Goal: Transaction & Acquisition: Obtain resource

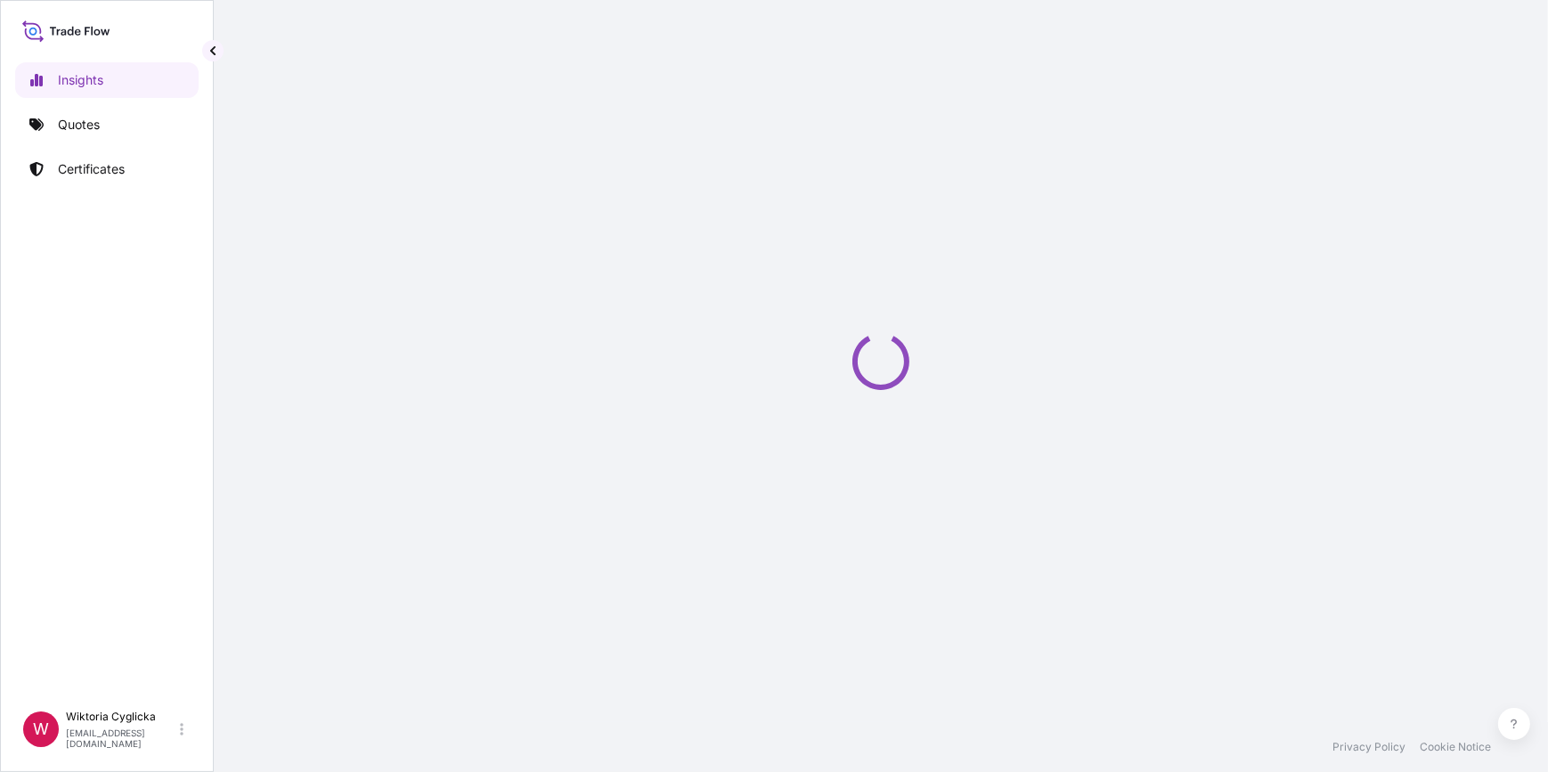
select select "2025"
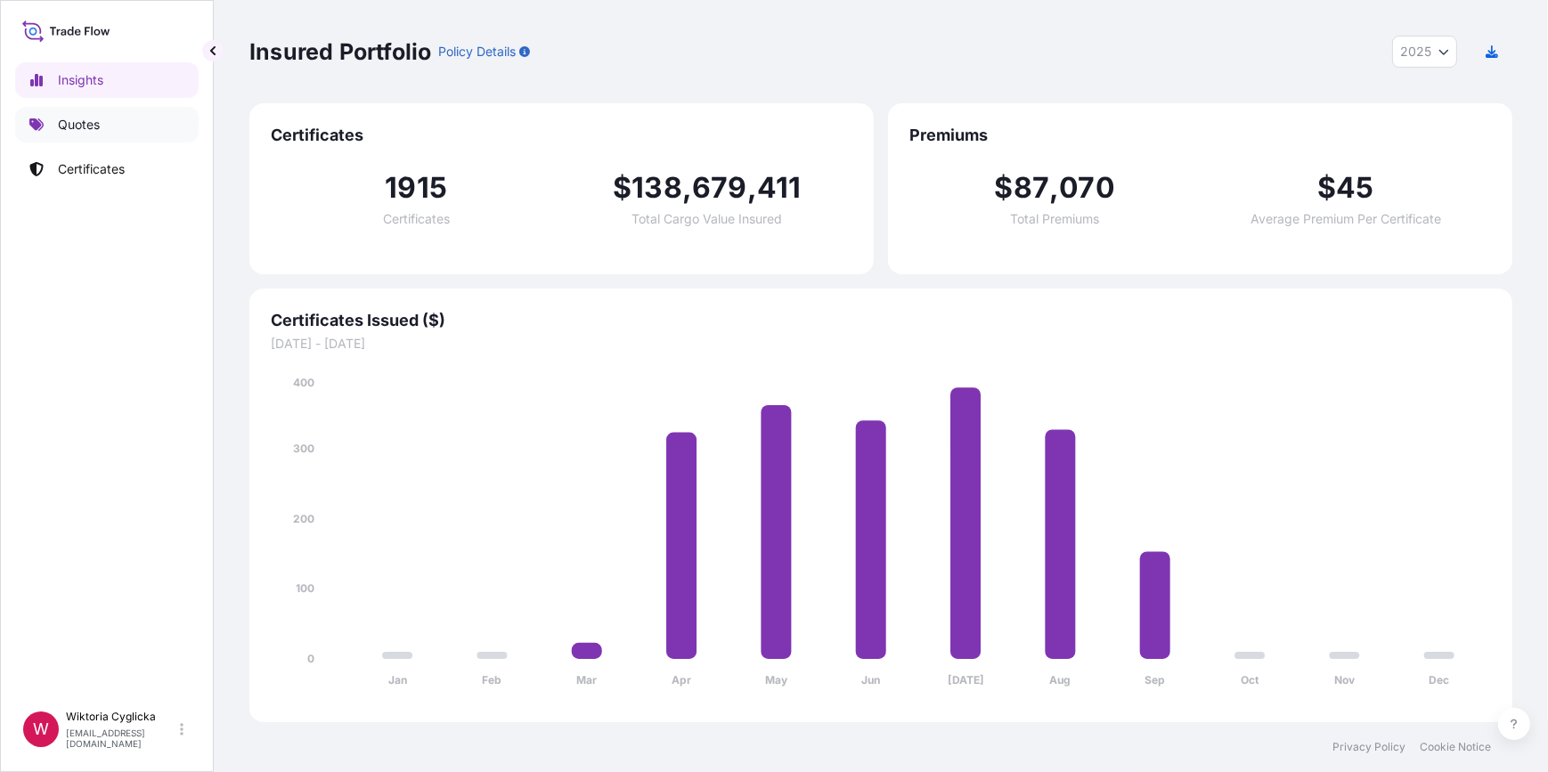
click at [85, 127] on p "Quotes" at bounding box center [79, 125] width 42 height 18
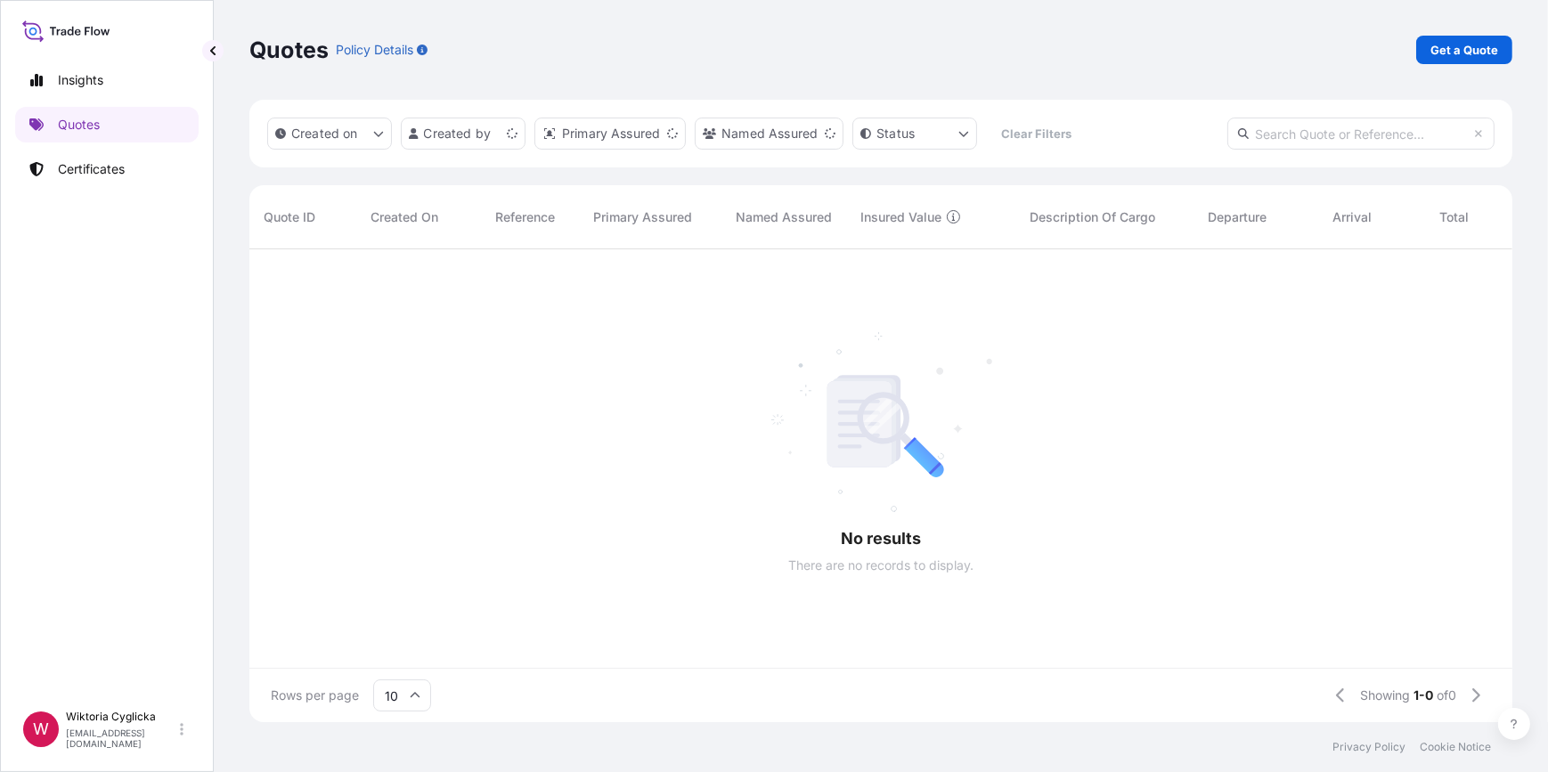
scroll to position [12, 12]
click at [1444, 56] on p "Get a Quote" at bounding box center [1465, 50] width 68 height 18
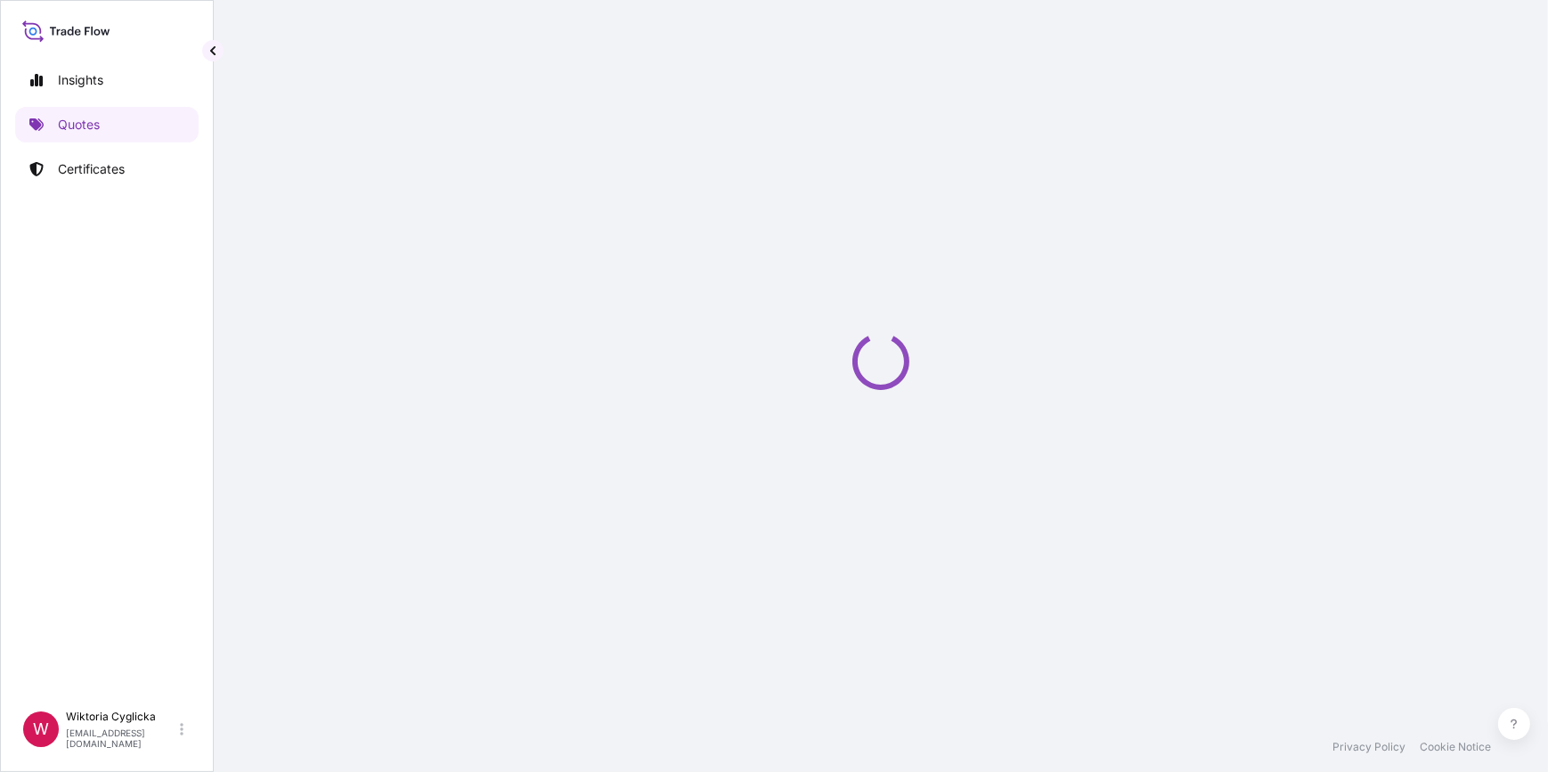
select select "Sea"
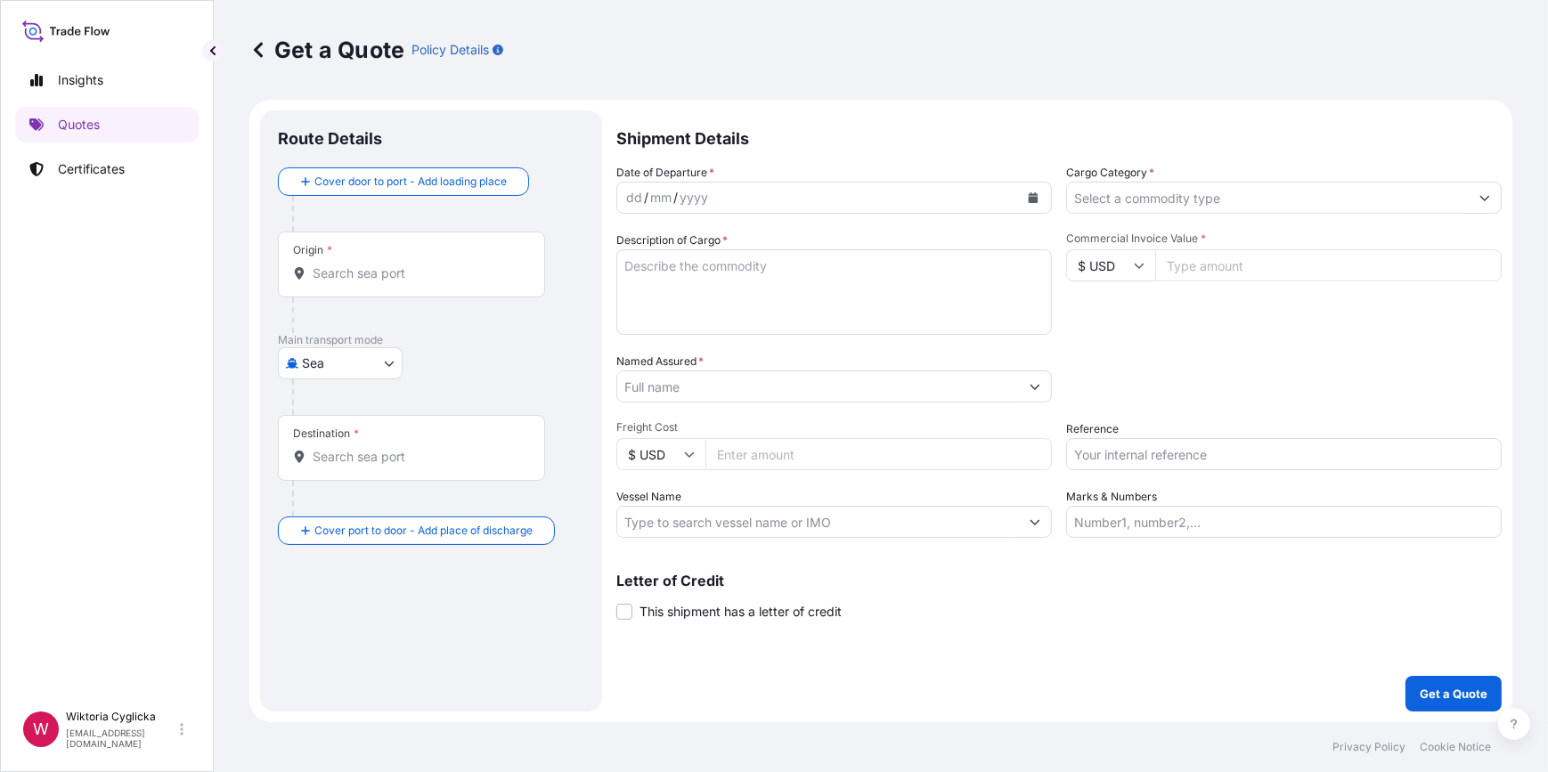
click at [1096, 202] on input "Cargo Category *" at bounding box center [1268, 198] width 402 height 32
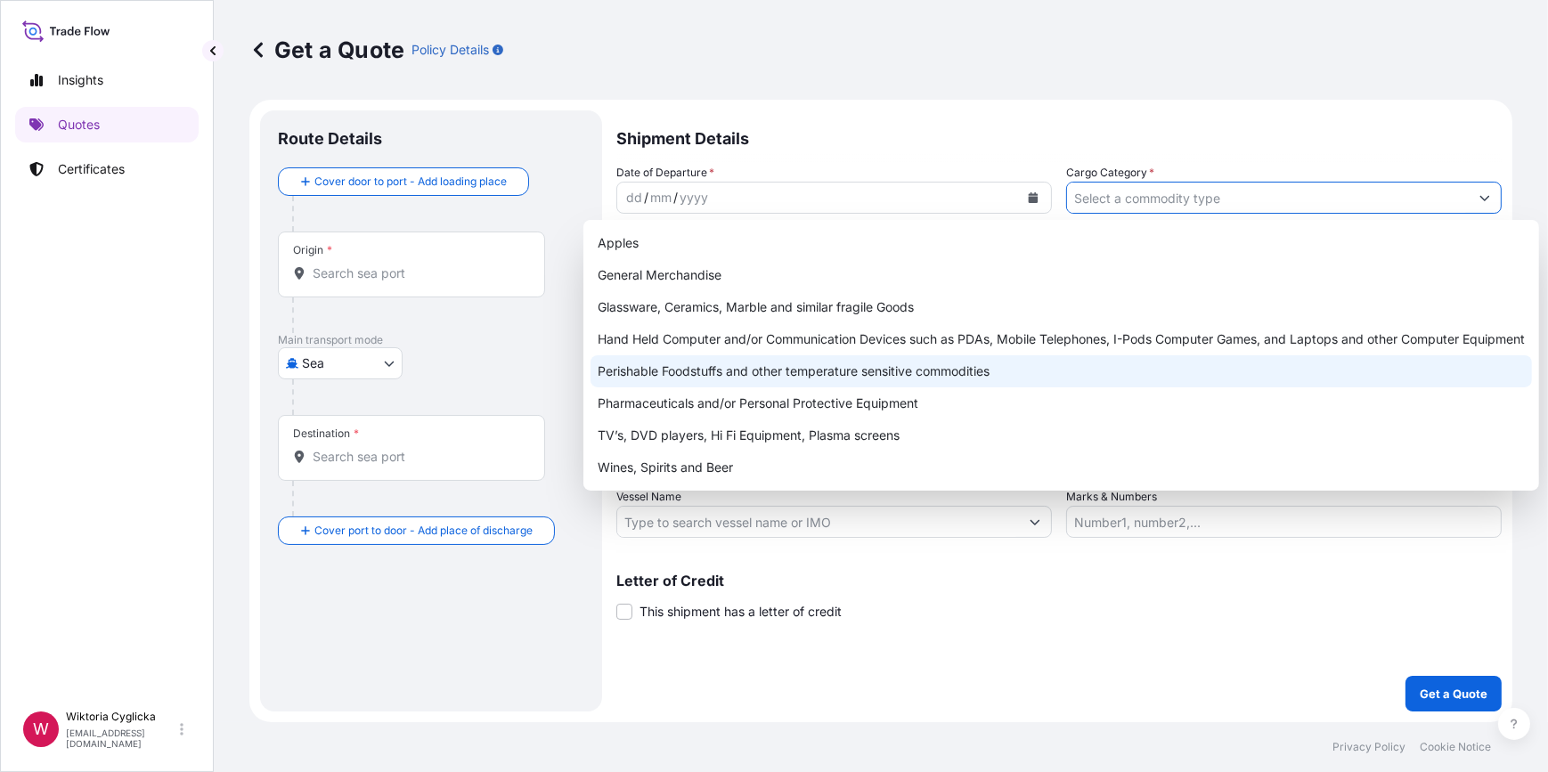
click at [795, 371] on div "Perishable Foodstuffs and other temperature sensitive commodities" at bounding box center [1062, 371] width 942 height 32
type input "Perishable Foodstuffs and other temperature sensitive commodities"
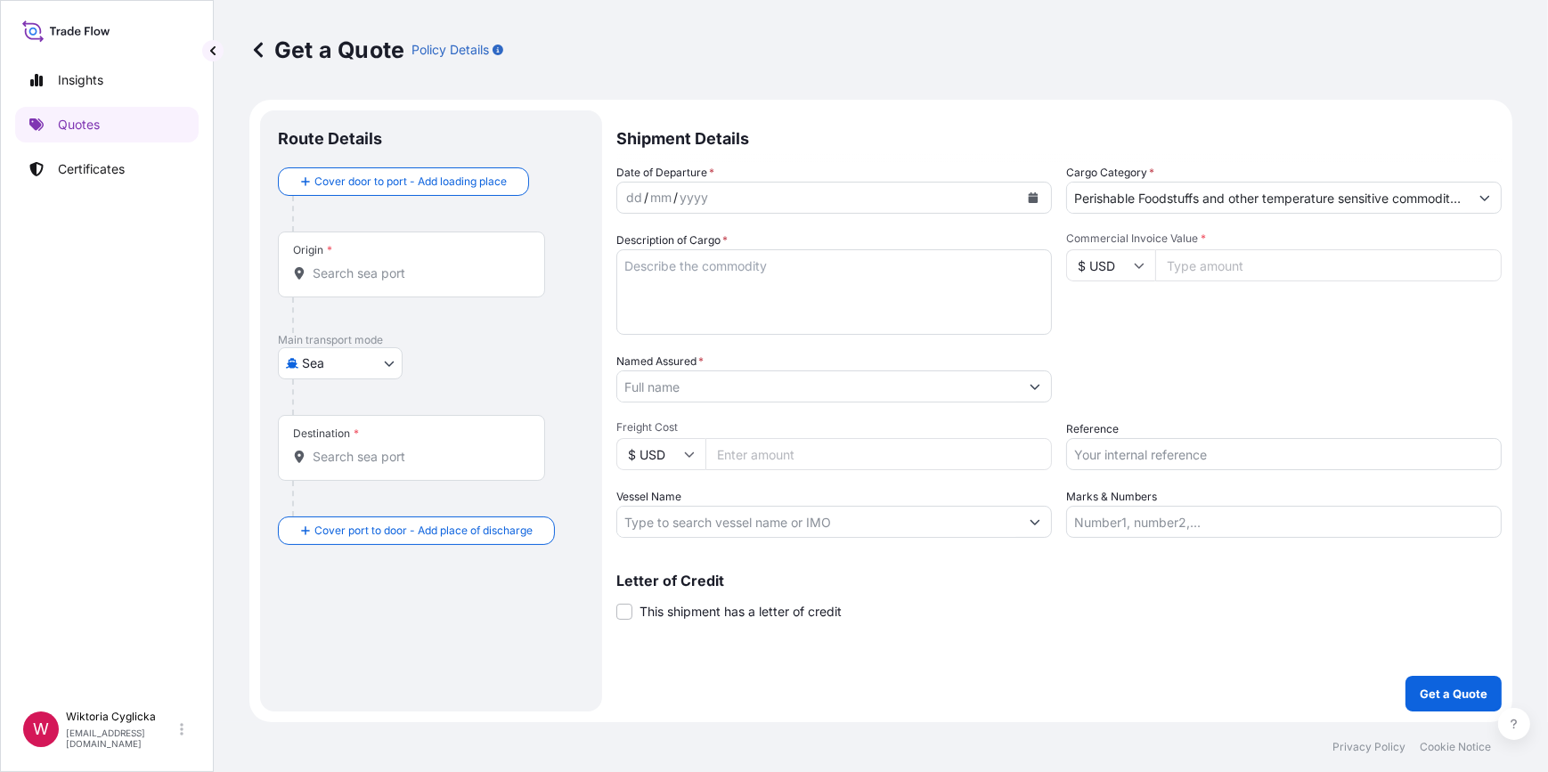
drag, startPoint x: 1168, startPoint y: 321, endPoint x: 1172, endPoint y: 281, distance: 40.3
click at [1168, 320] on div "Commercial Invoice Value * $ USD" at bounding box center [1284, 283] width 436 height 103
click at [1126, 434] on div "Reference" at bounding box center [1284, 446] width 436 height 50
click at [1109, 453] on input "Reference" at bounding box center [1284, 454] width 436 height 32
paste input "S02051396"
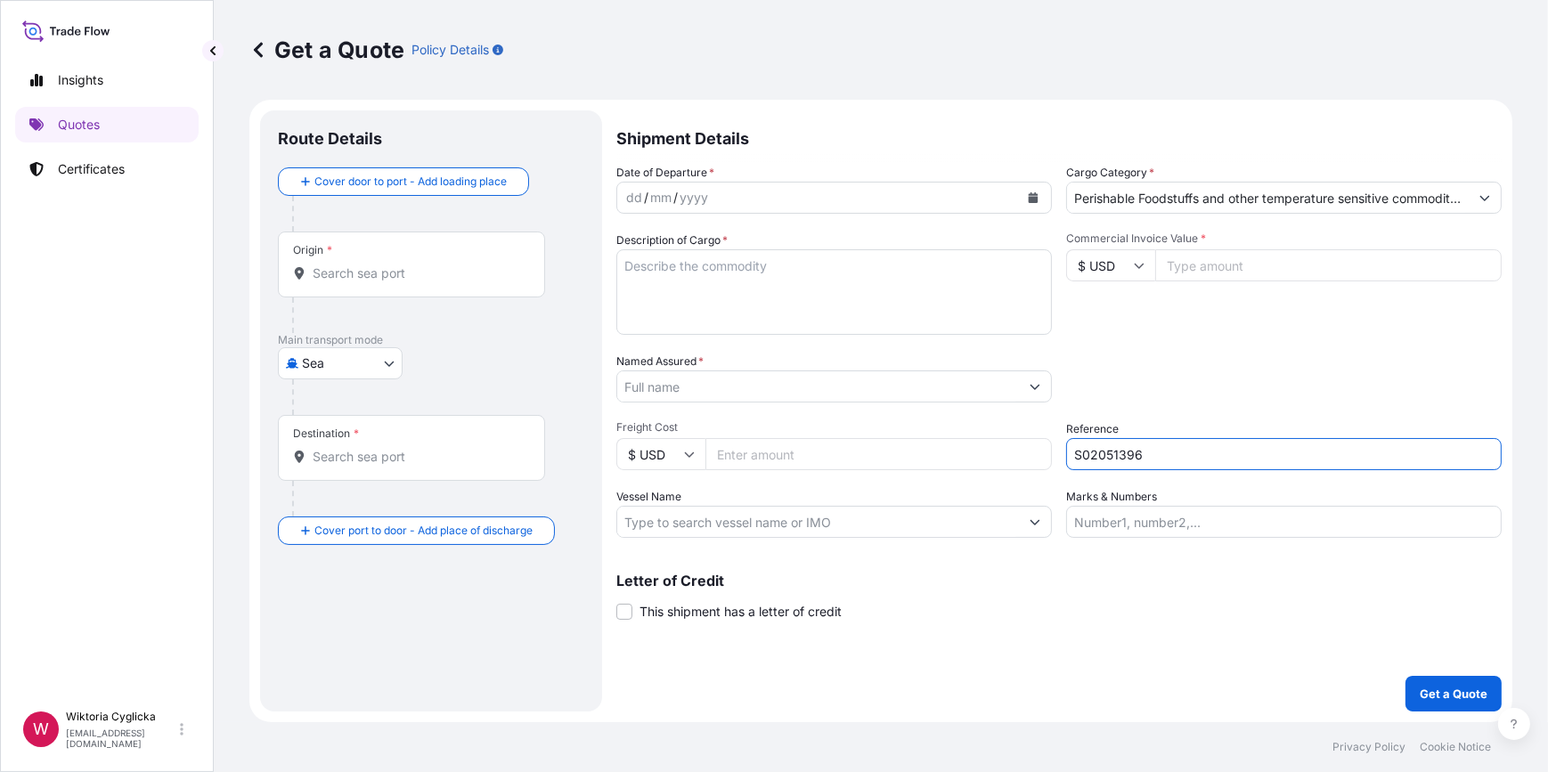
type input "S02051396"
click at [1139, 404] on div "Date of Departure * dd / mm / yyyy Cargo Category * Perishable Foodstuffs and o…" at bounding box center [1060, 351] width 886 height 374
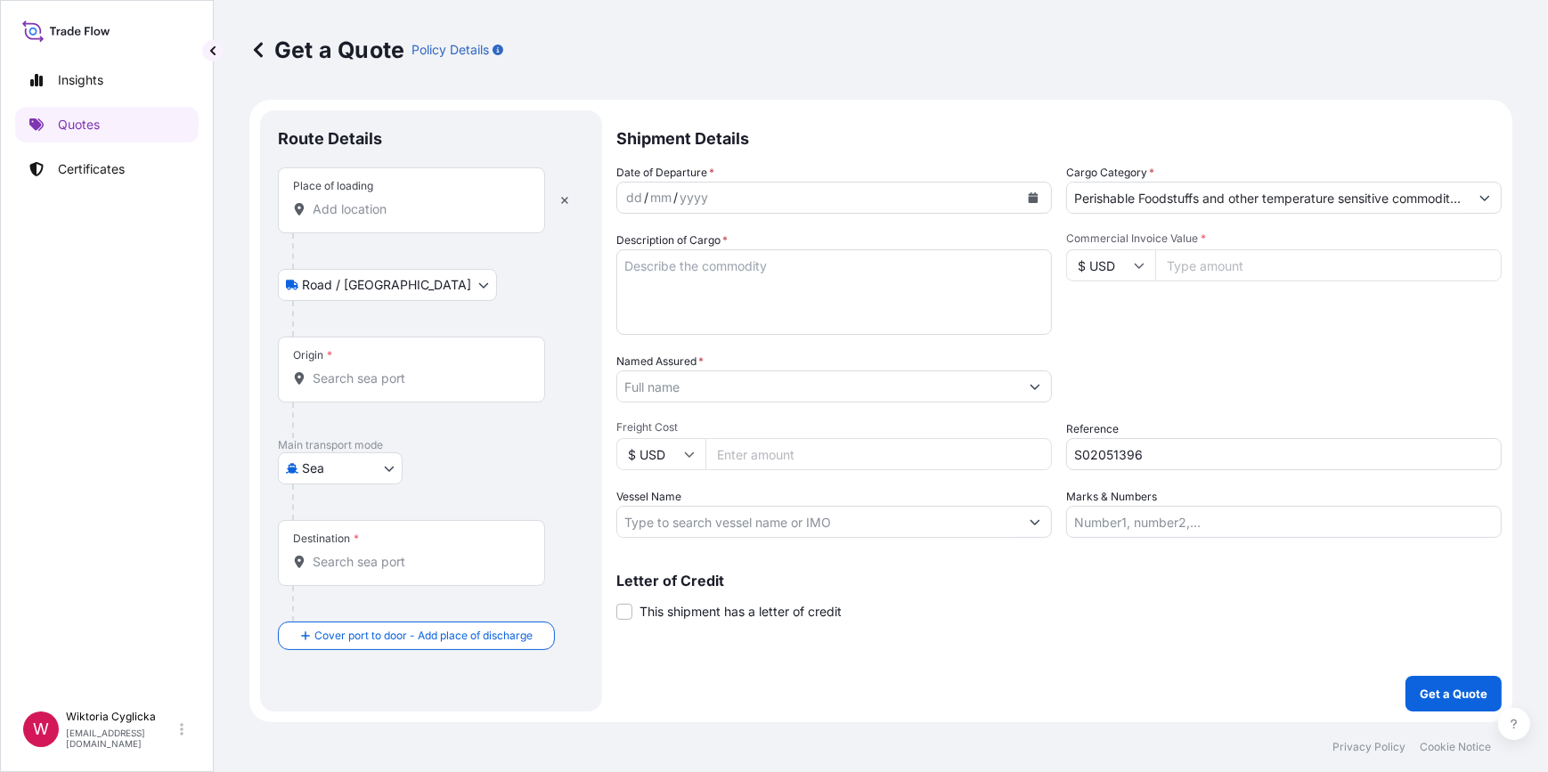
click at [354, 216] on input "Place of loading" at bounding box center [418, 209] width 210 height 18
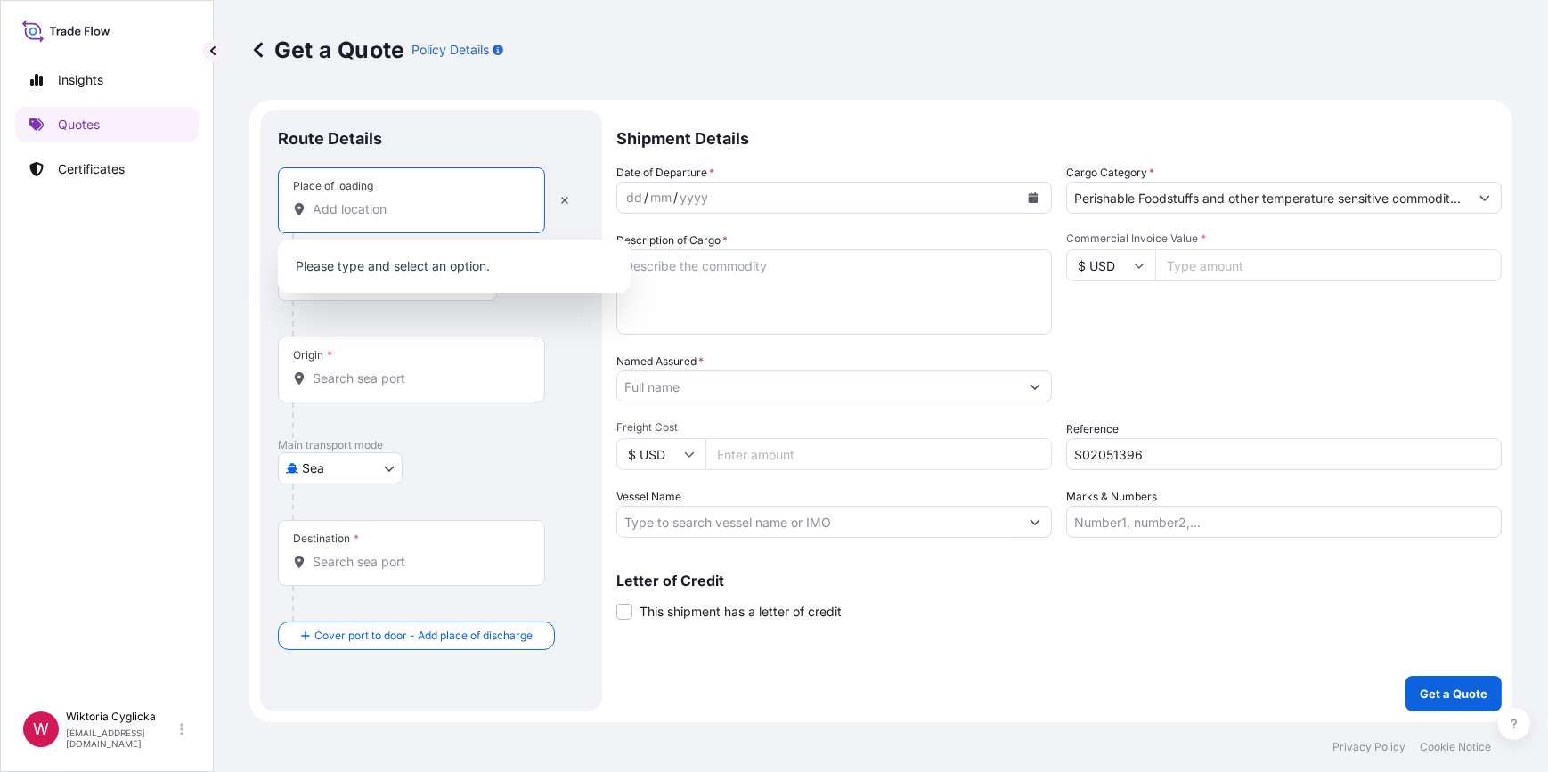
paste input "[GEOGRAPHIC_DATA]"
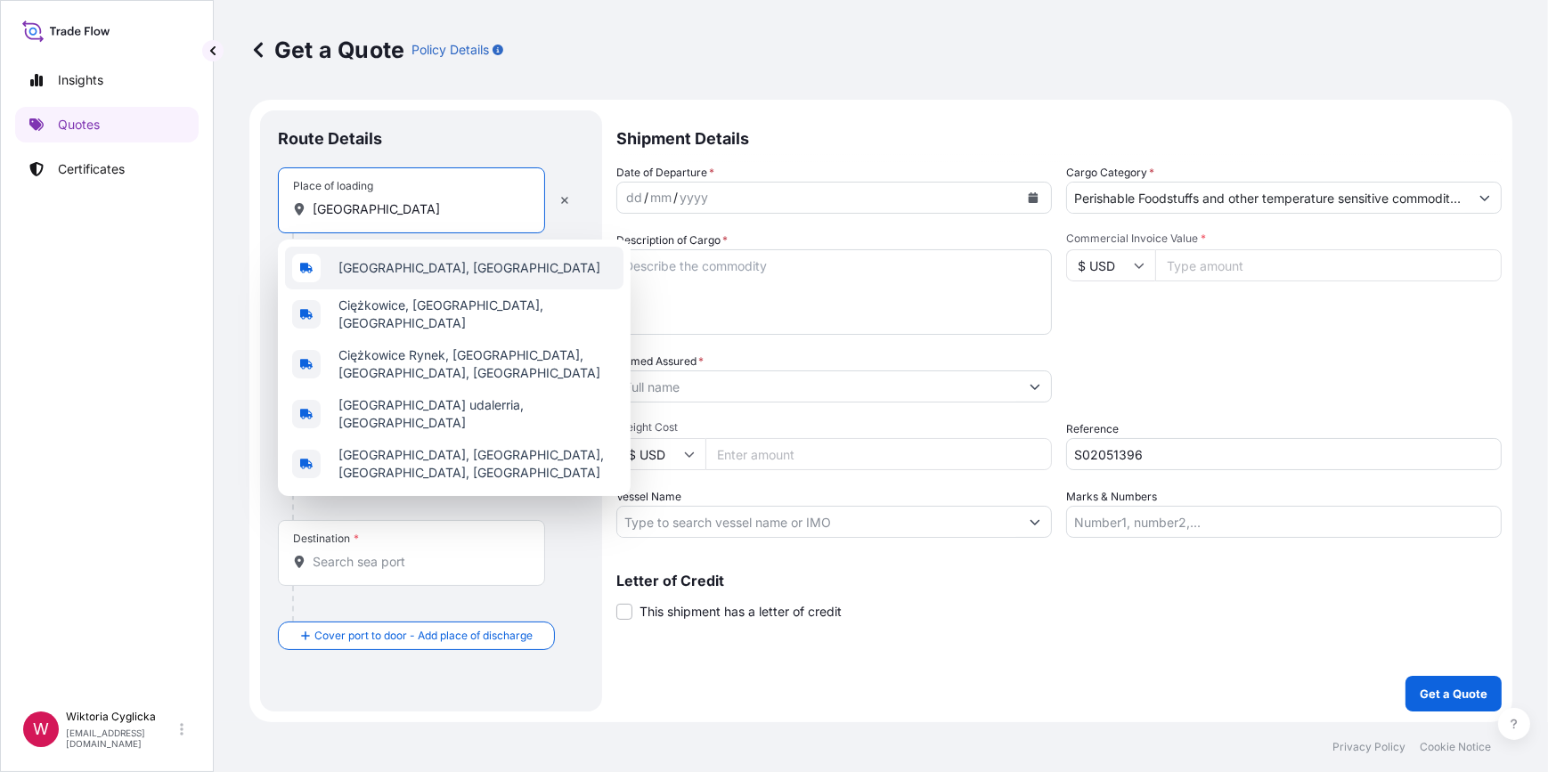
click at [373, 262] on span "[GEOGRAPHIC_DATA], [GEOGRAPHIC_DATA]" at bounding box center [470, 268] width 262 height 18
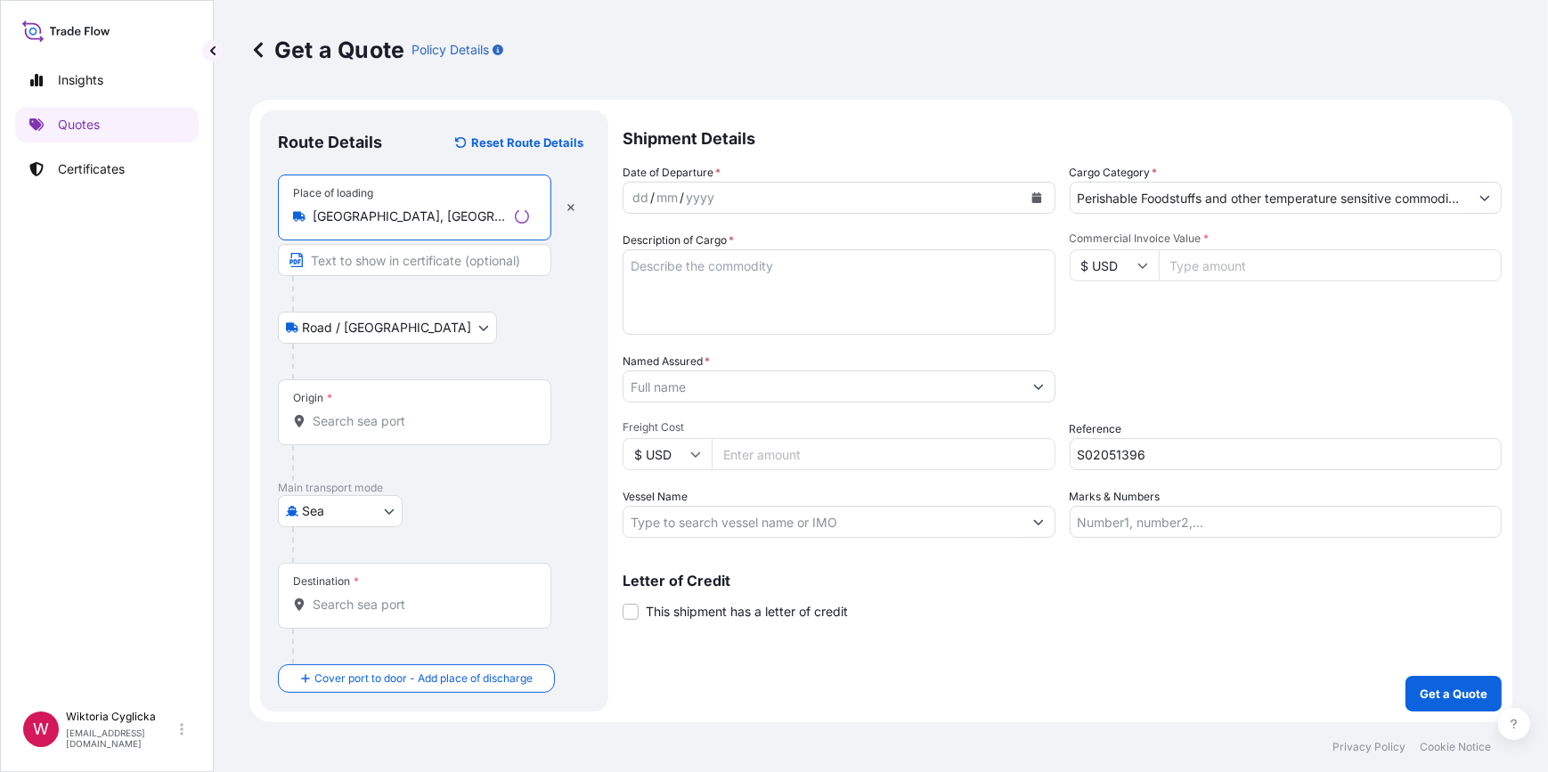
type input "[GEOGRAPHIC_DATA], [GEOGRAPHIC_DATA]"
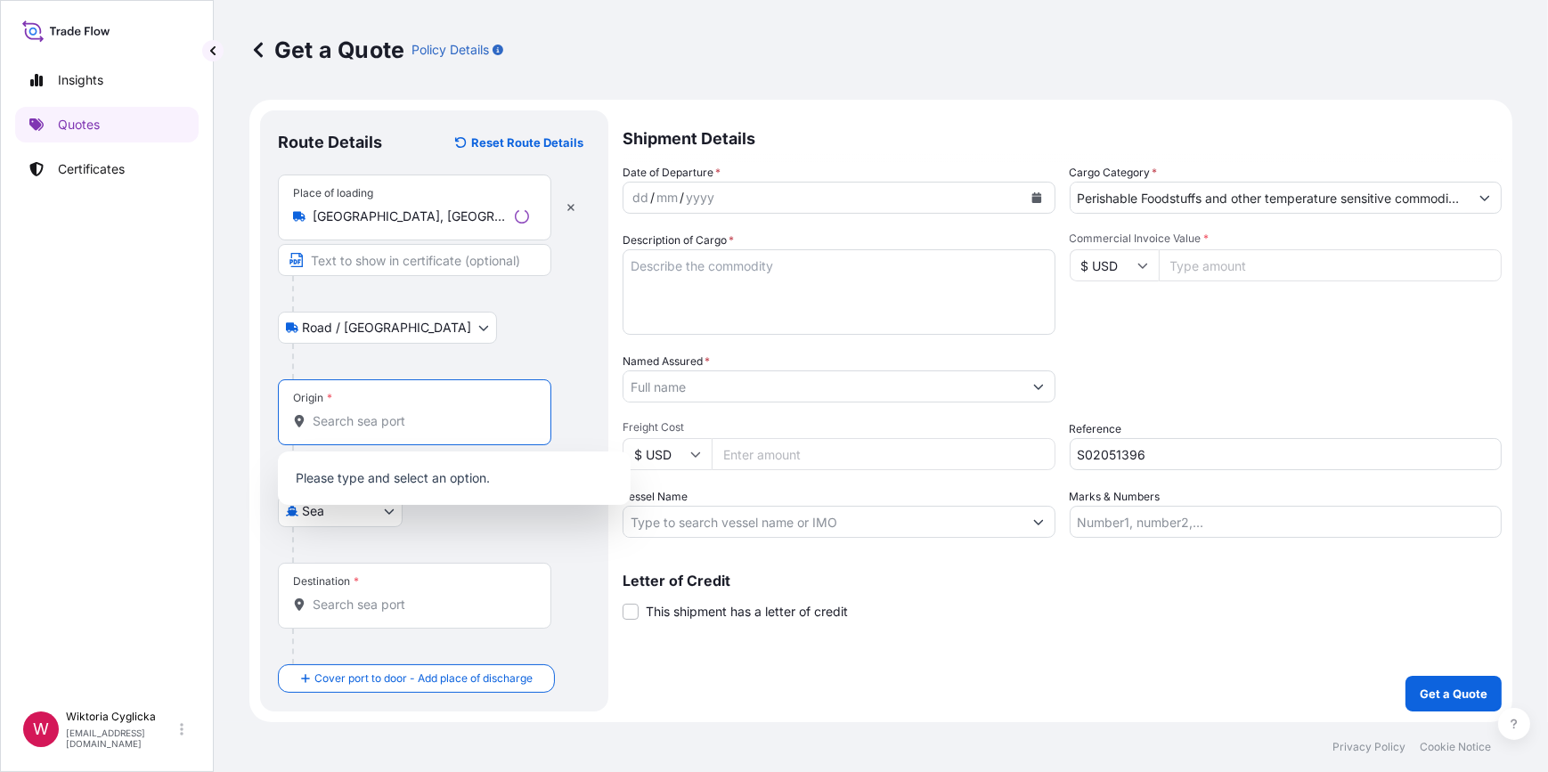
click at [405, 422] on input "Origin *" at bounding box center [421, 421] width 216 height 18
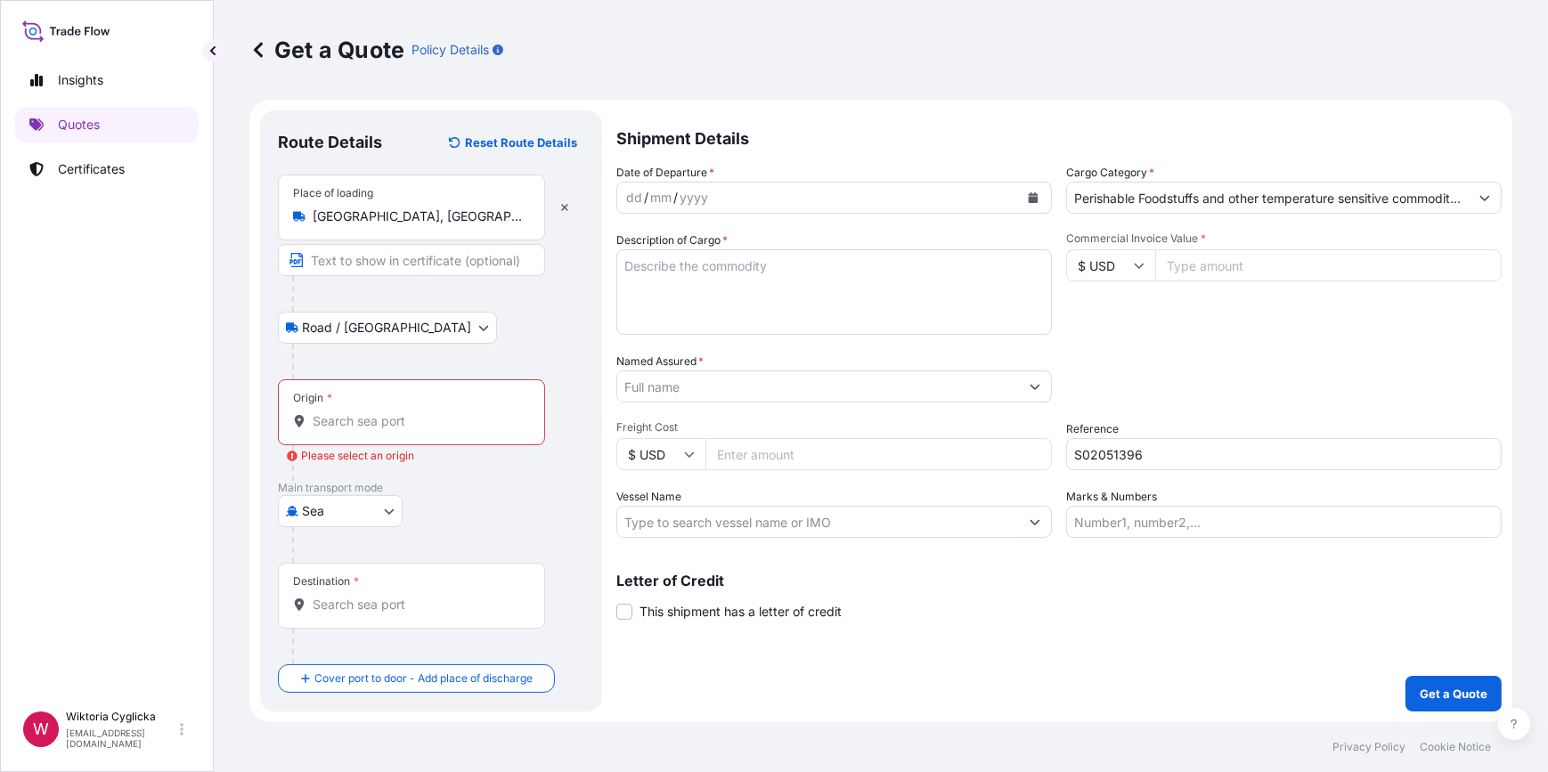
click at [324, 434] on div "Origin *" at bounding box center [411, 413] width 267 height 66
click at [324, 430] on input "Origin * Please select an origin" at bounding box center [418, 421] width 210 height 18
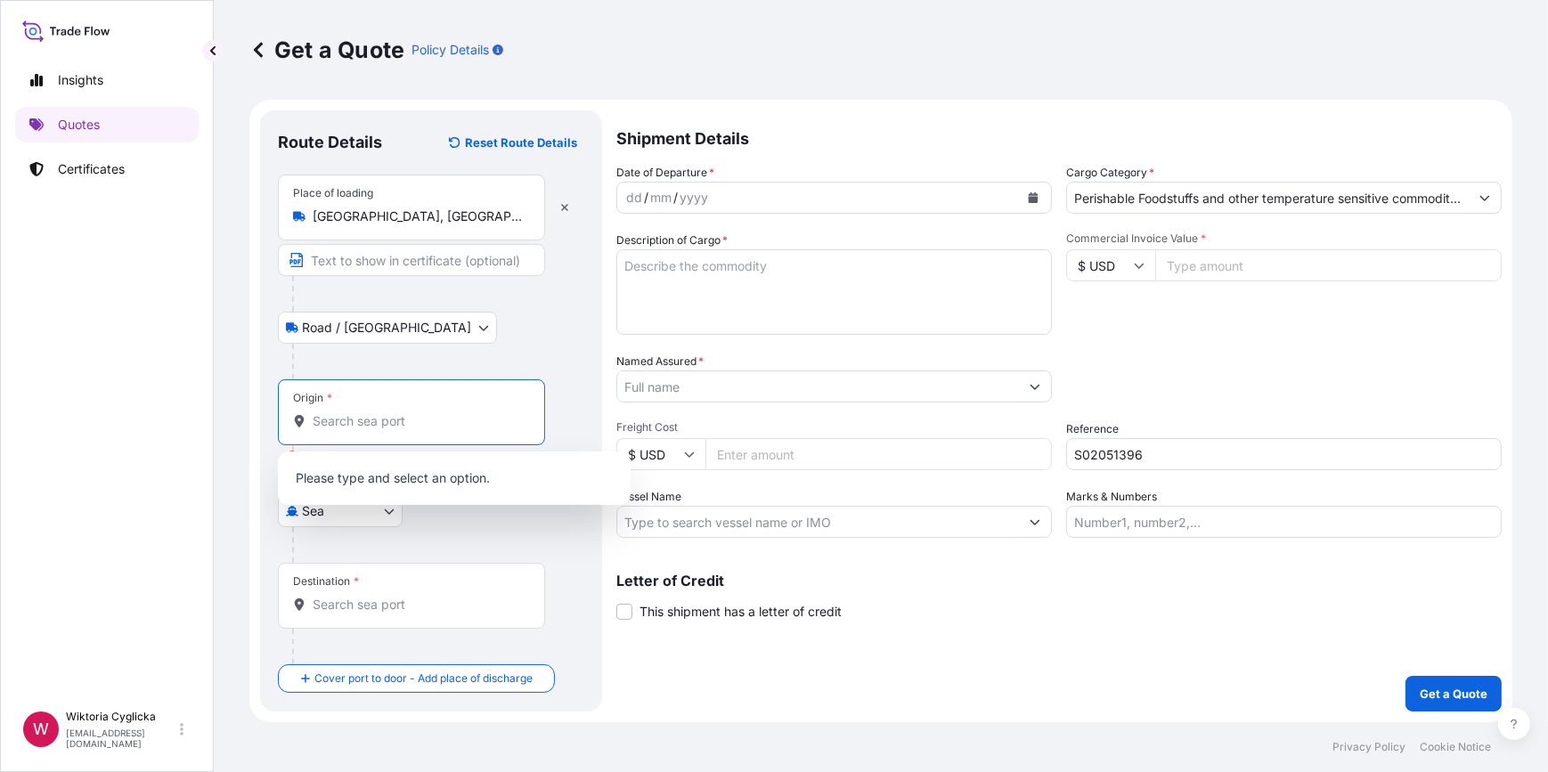
paste input "TRI-STAR INTERNATIONAL"
type input "TRI-STAR INTERNATIONAL"
drag, startPoint x: 498, startPoint y: 414, endPoint x: 205, endPoint y: 405, distance: 293.2
click at [205, 405] on div "Insights Quotes Certificates W Wiktoria Cyglicka [EMAIL_ADDRESS][DOMAIN_NAME] G…" at bounding box center [774, 386] width 1548 height 772
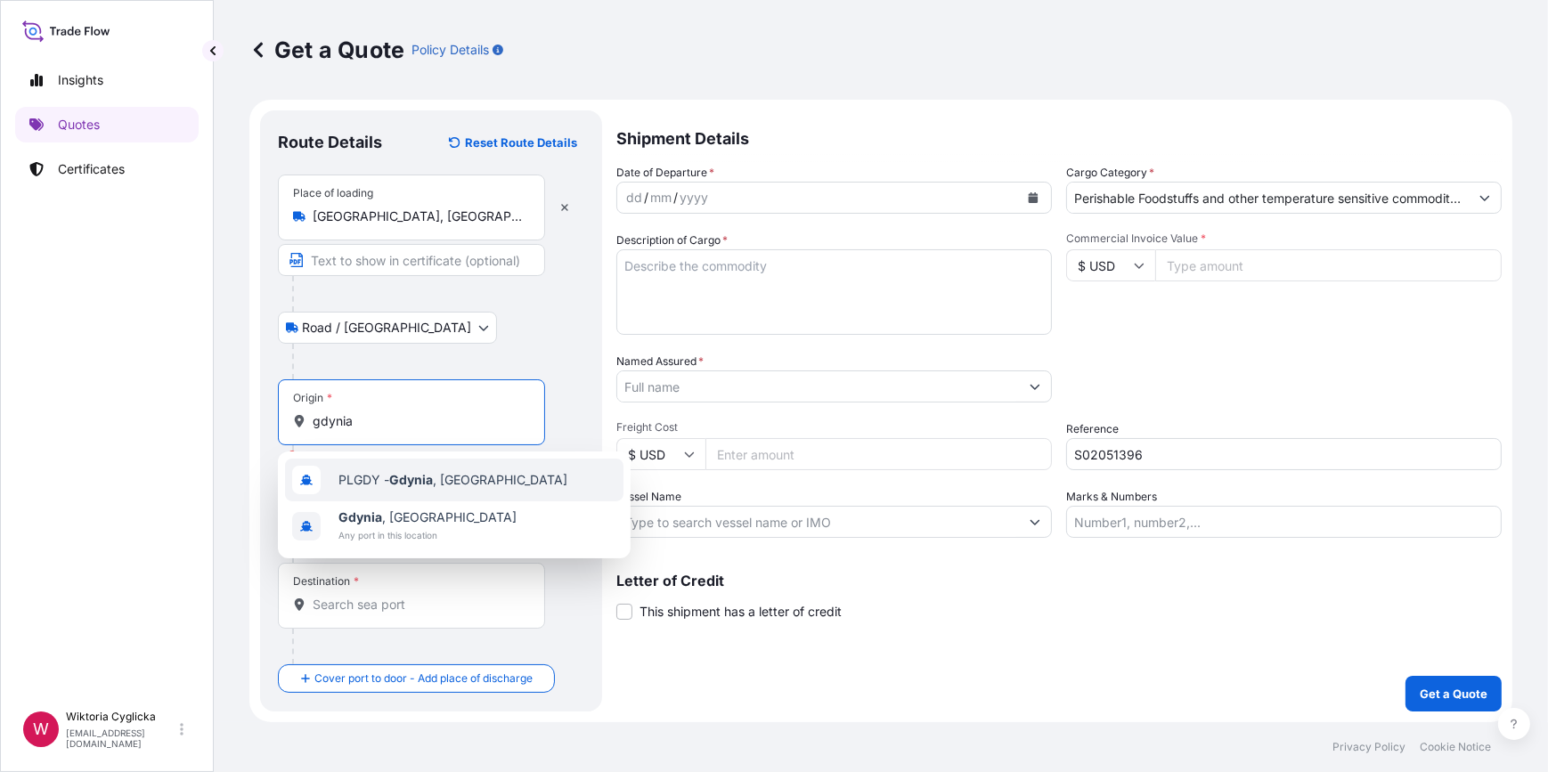
click at [356, 466] on div "PLGDY - [GEOGRAPHIC_DATA] , [GEOGRAPHIC_DATA]" at bounding box center [454, 480] width 339 height 43
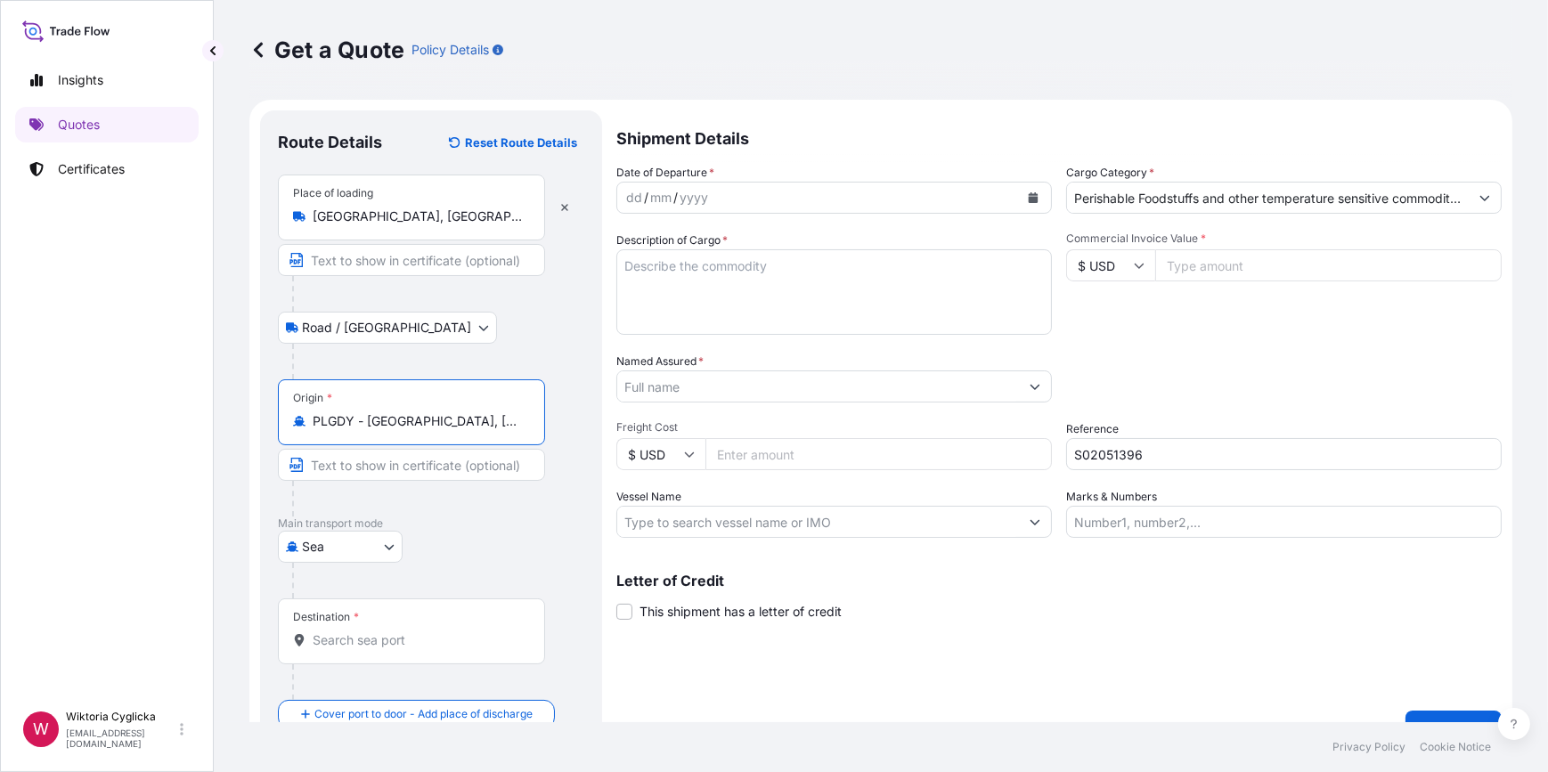
type input "PLGDY - [GEOGRAPHIC_DATA], [GEOGRAPHIC_DATA]"
click at [347, 632] on input "Destination *" at bounding box center [418, 641] width 210 height 18
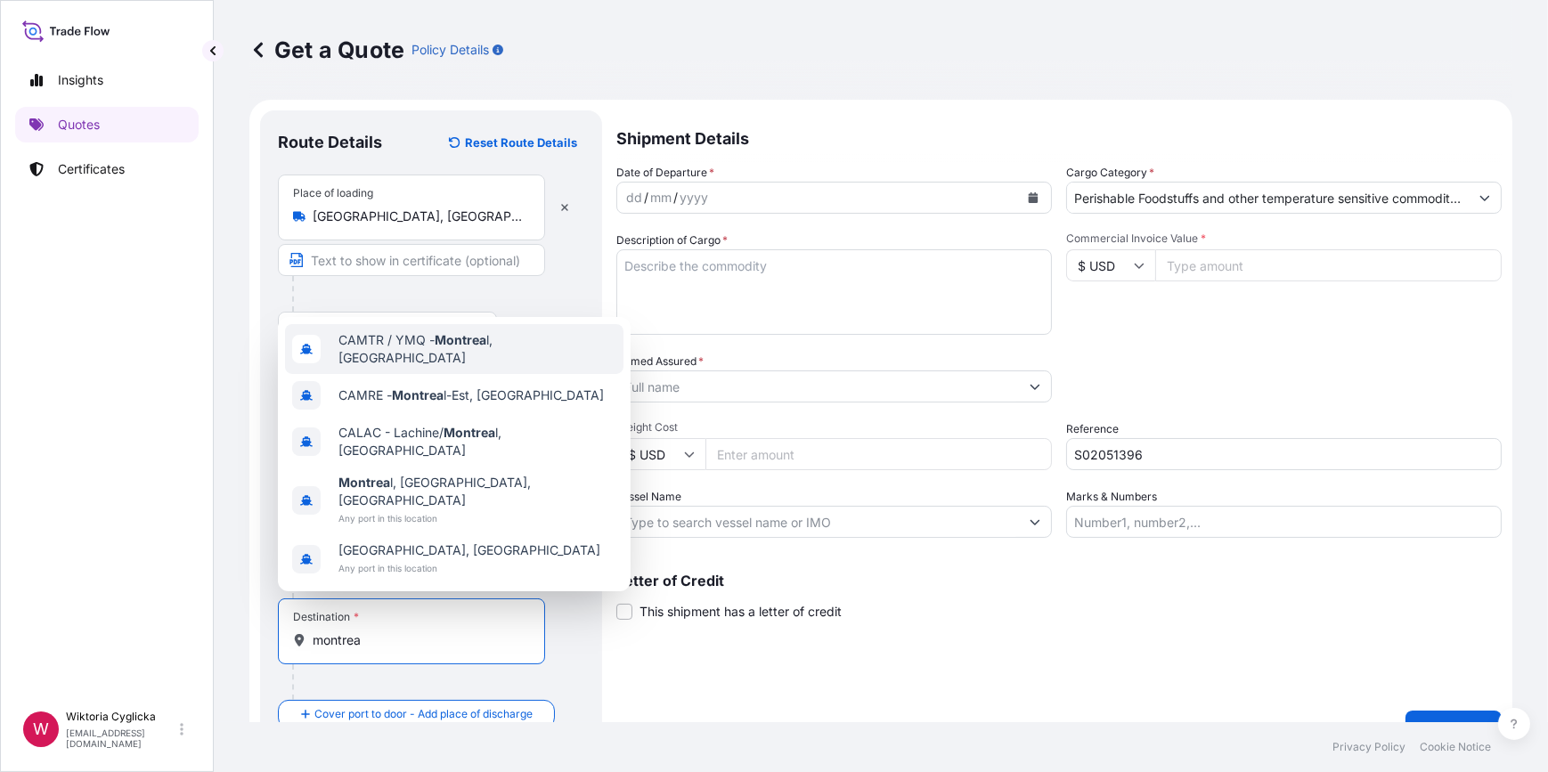
click at [388, 367] on span "CAMTR / YMQ - Montrea l, [GEOGRAPHIC_DATA]" at bounding box center [478, 349] width 278 height 36
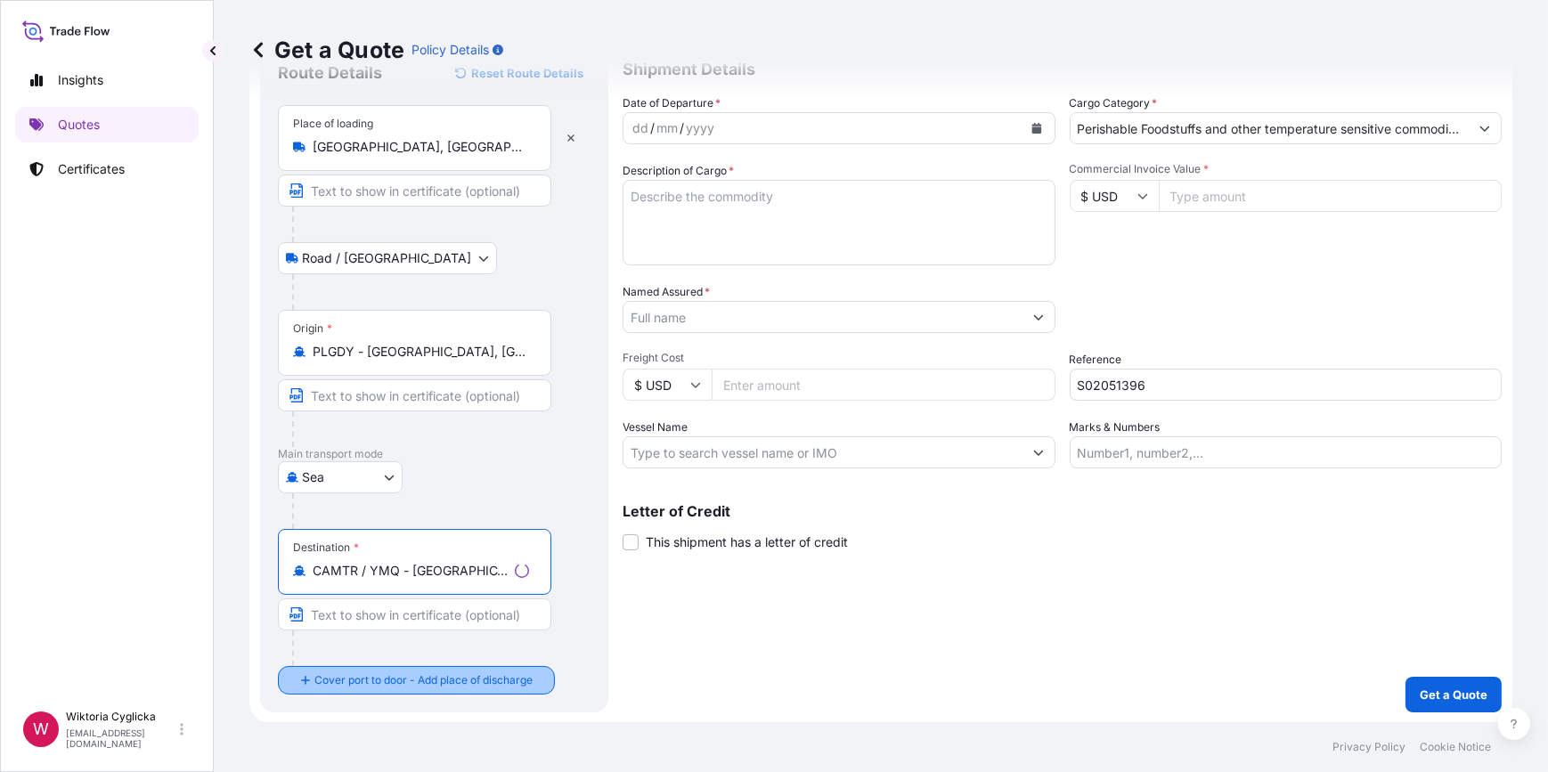
type input "CAMTR / YMQ - [GEOGRAPHIC_DATA], [GEOGRAPHIC_DATA]"
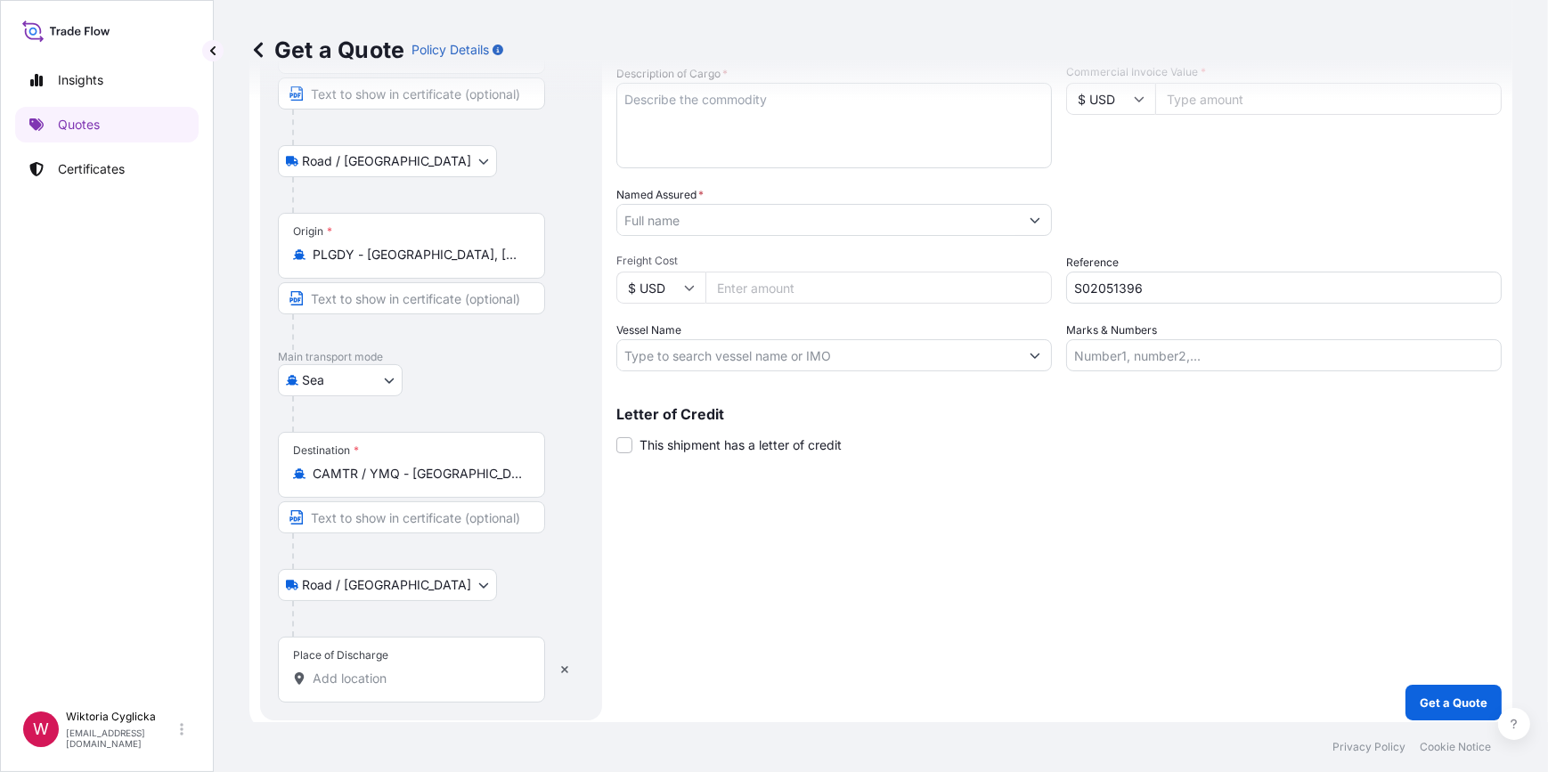
scroll to position [175, 0]
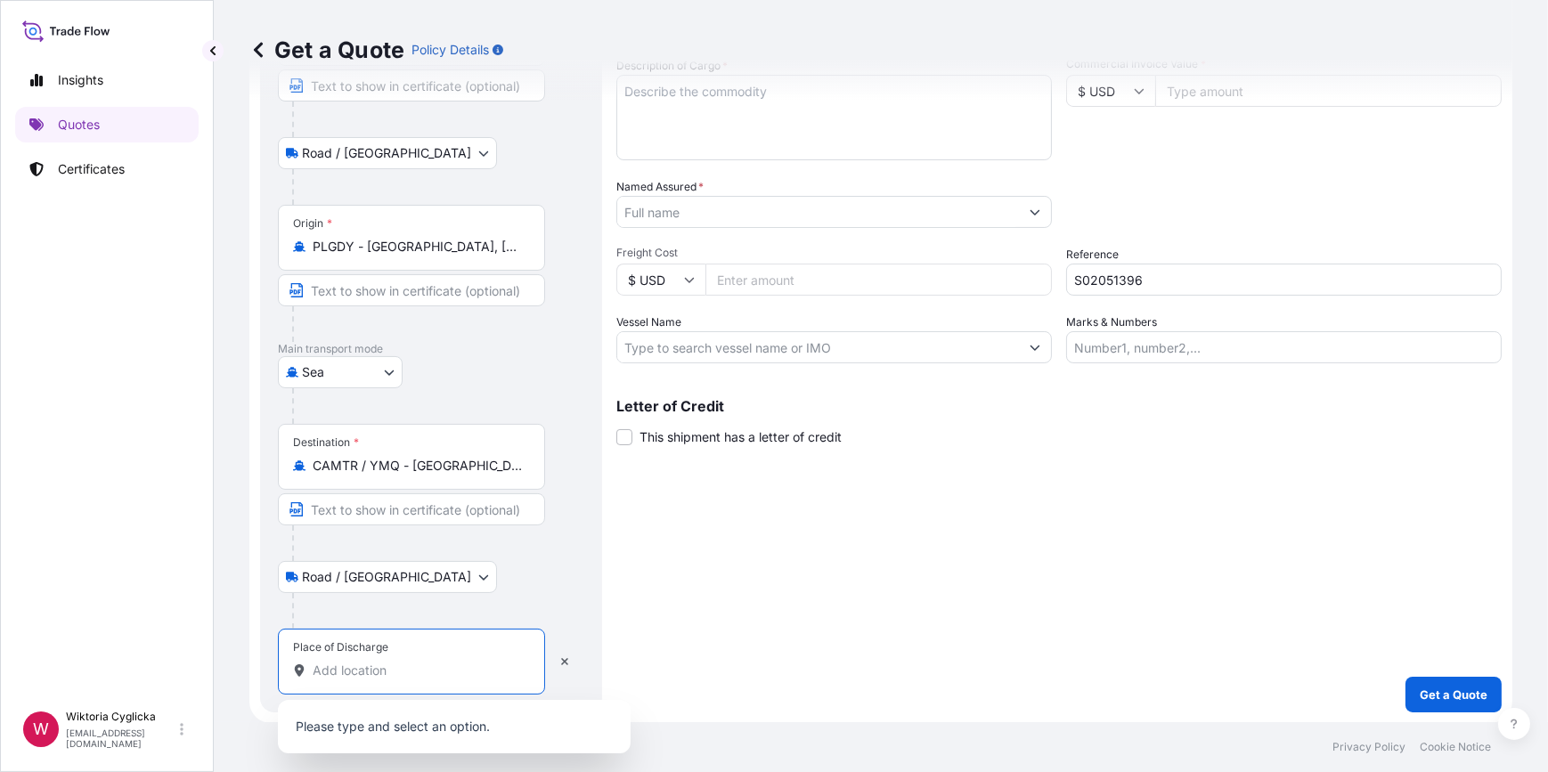
click at [392, 670] on input "Place of Discharge" at bounding box center [418, 671] width 210 height 18
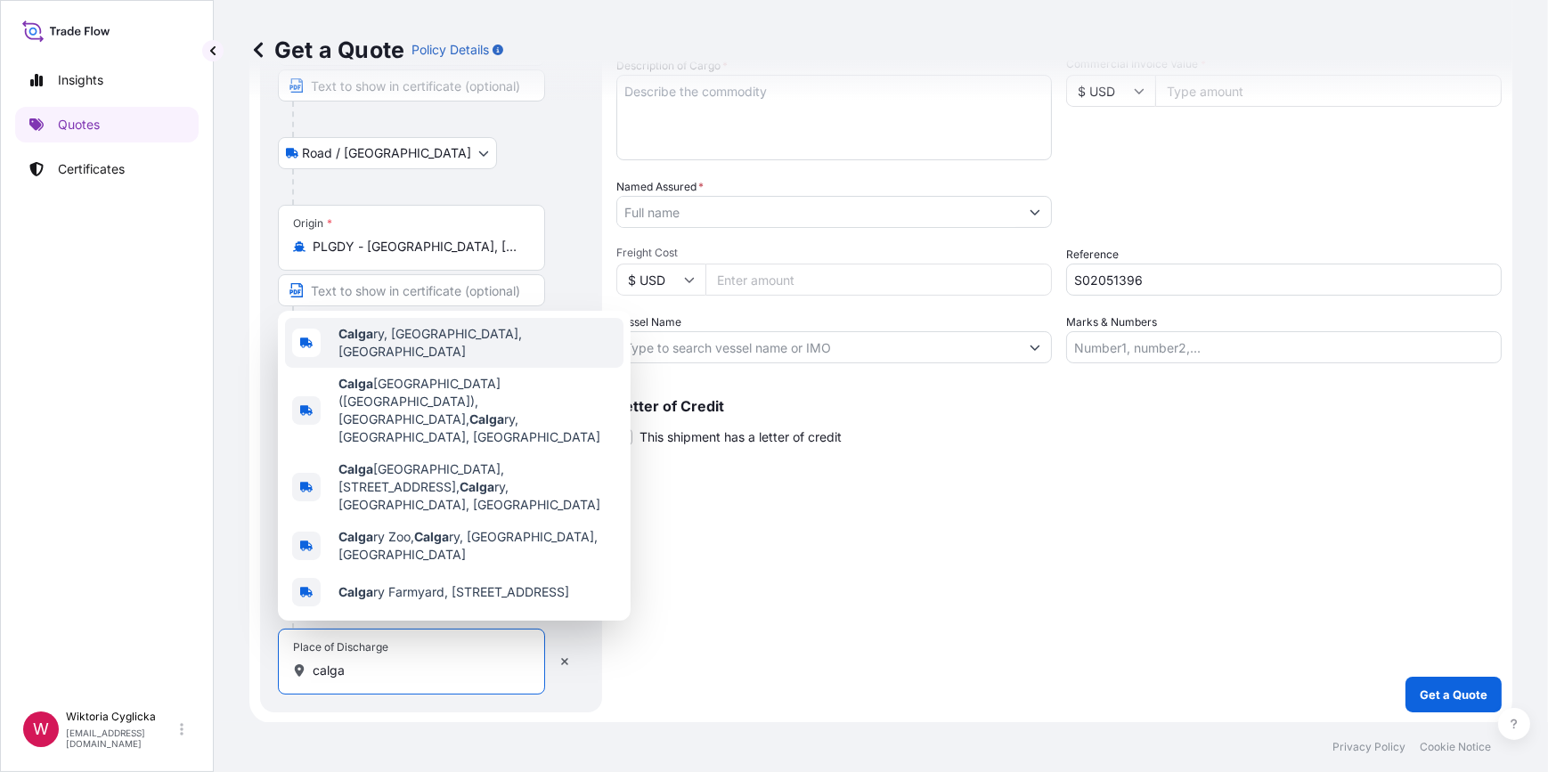
click at [409, 361] on span "Calga ry, [GEOGRAPHIC_DATA], [GEOGRAPHIC_DATA]" at bounding box center [478, 343] width 278 height 36
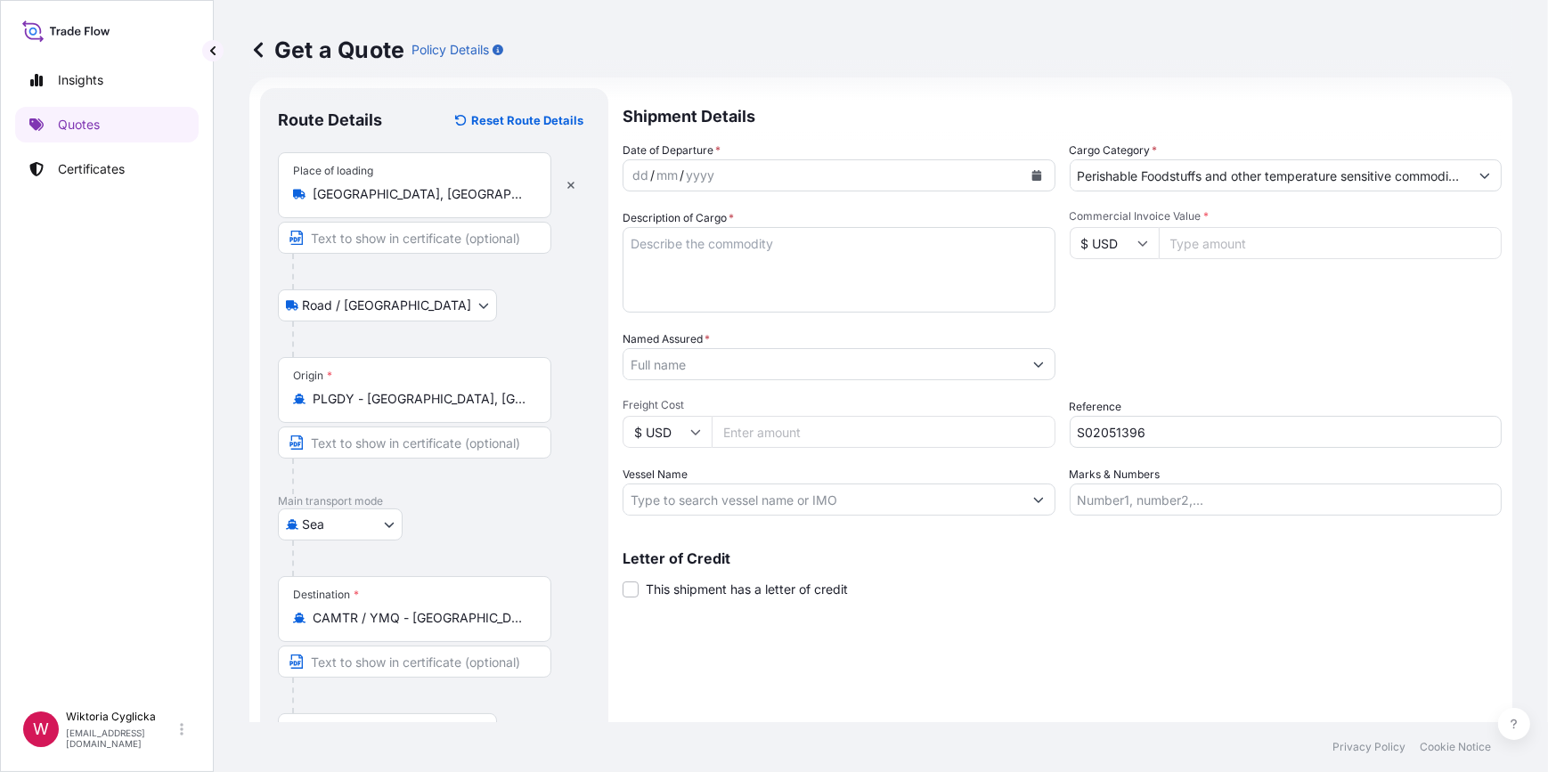
scroll to position [12, 0]
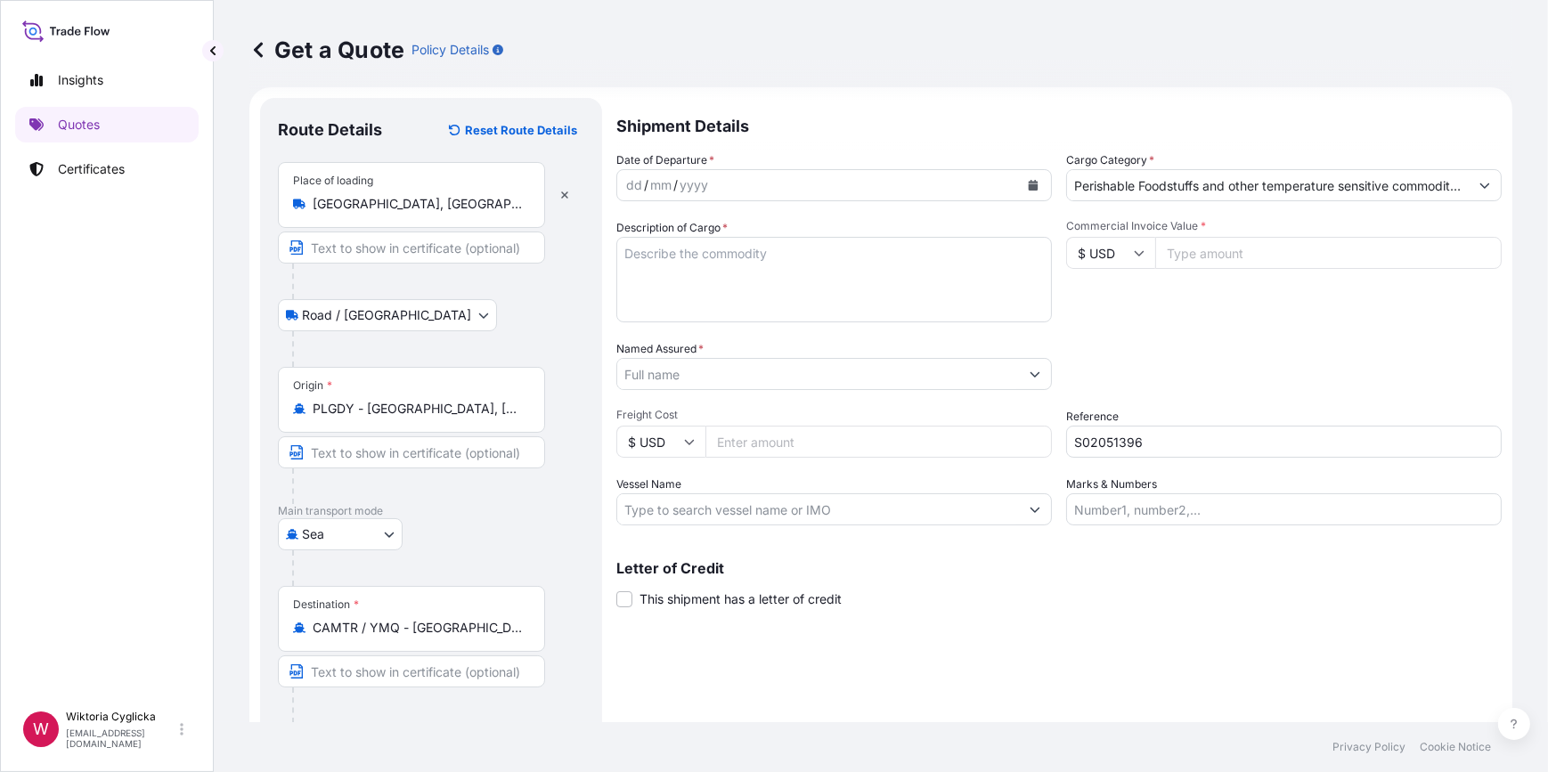
type input "[GEOGRAPHIC_DATA], [GEOGRAPHIC_DATA], [GEOGRAPHIC_DATA]"
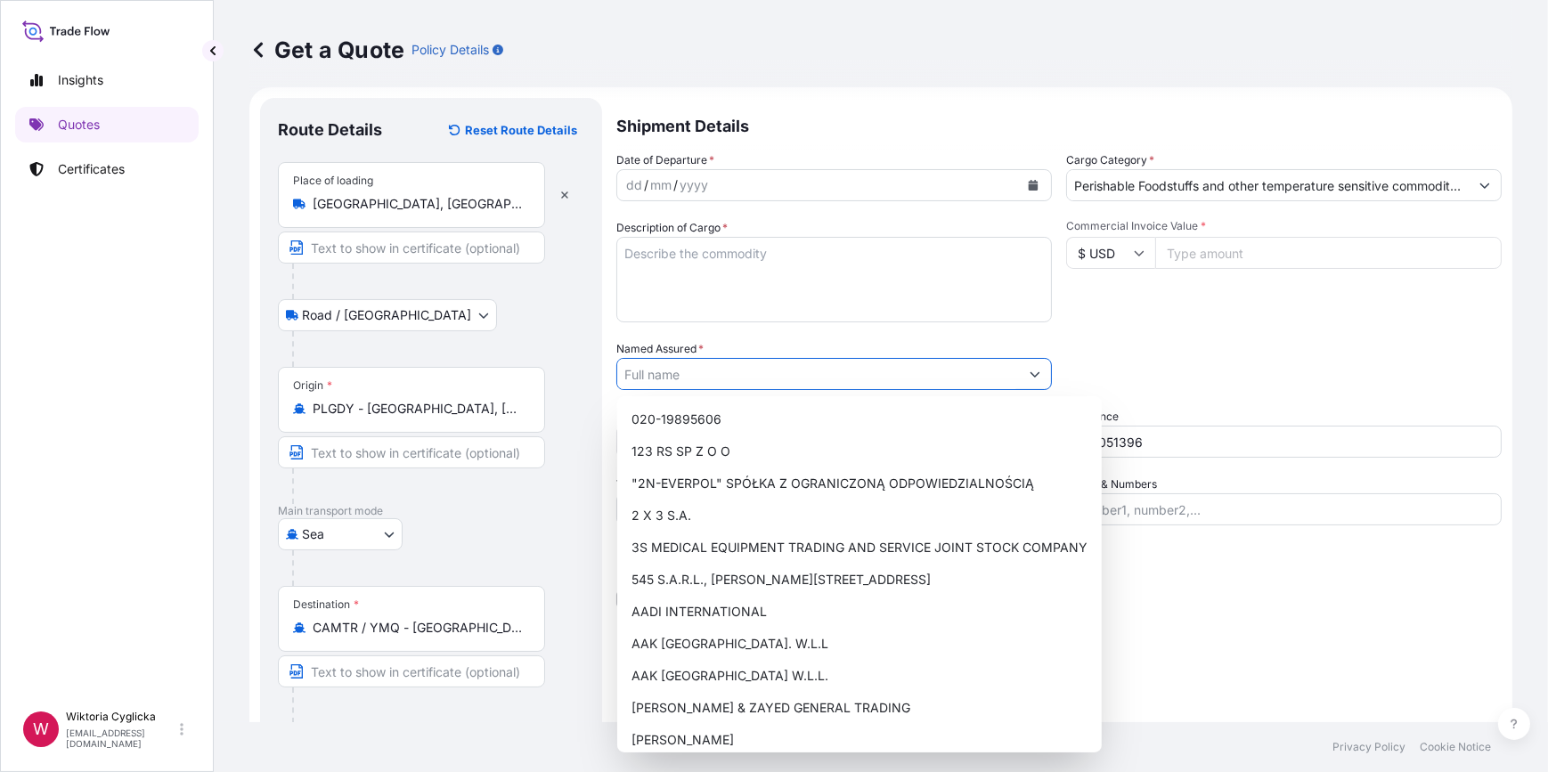
click at [693, 372] on input "Named Assured *" at bounding box center [818, 374] width 402 height 32
paste input "TRI-STAR INTERNATIONAL"
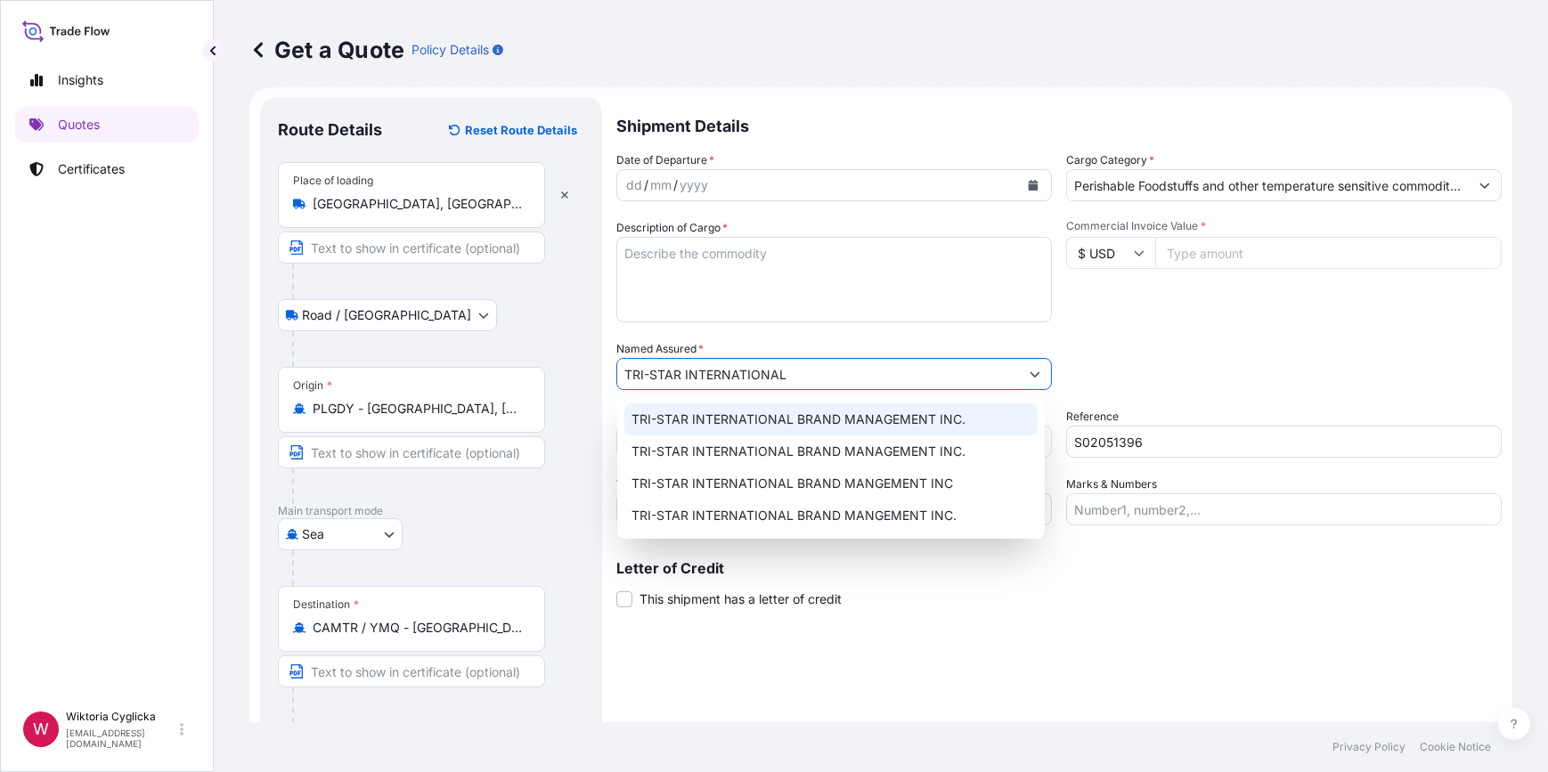
click at [739, 415] on span "TRI-STAR INTERNATIONAL BRAND MANAGEMENT INC." at bounding box center [799, 420] width 334 height 18
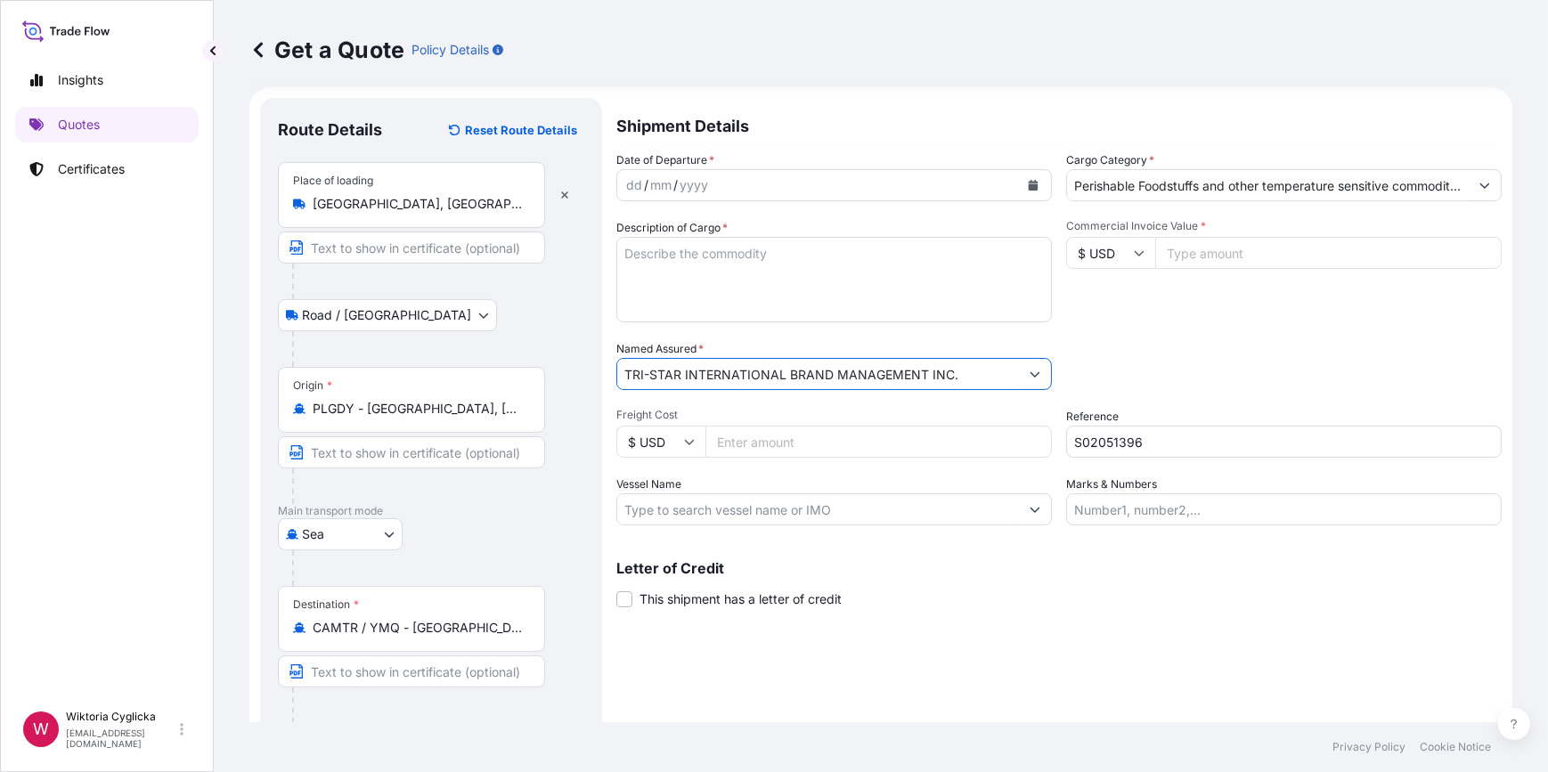
type input "TRI-STAR INTERNATIONAL BRAND MANAGEMENT INC."
click at [1125, 249] on input "$ USD" at bounding box center [1110, 253] width 89 height 32
click at [1107, 330] on div "zł PLN" at bounding box center [1104, 313] width 75 height 34
type input "zł PLN"
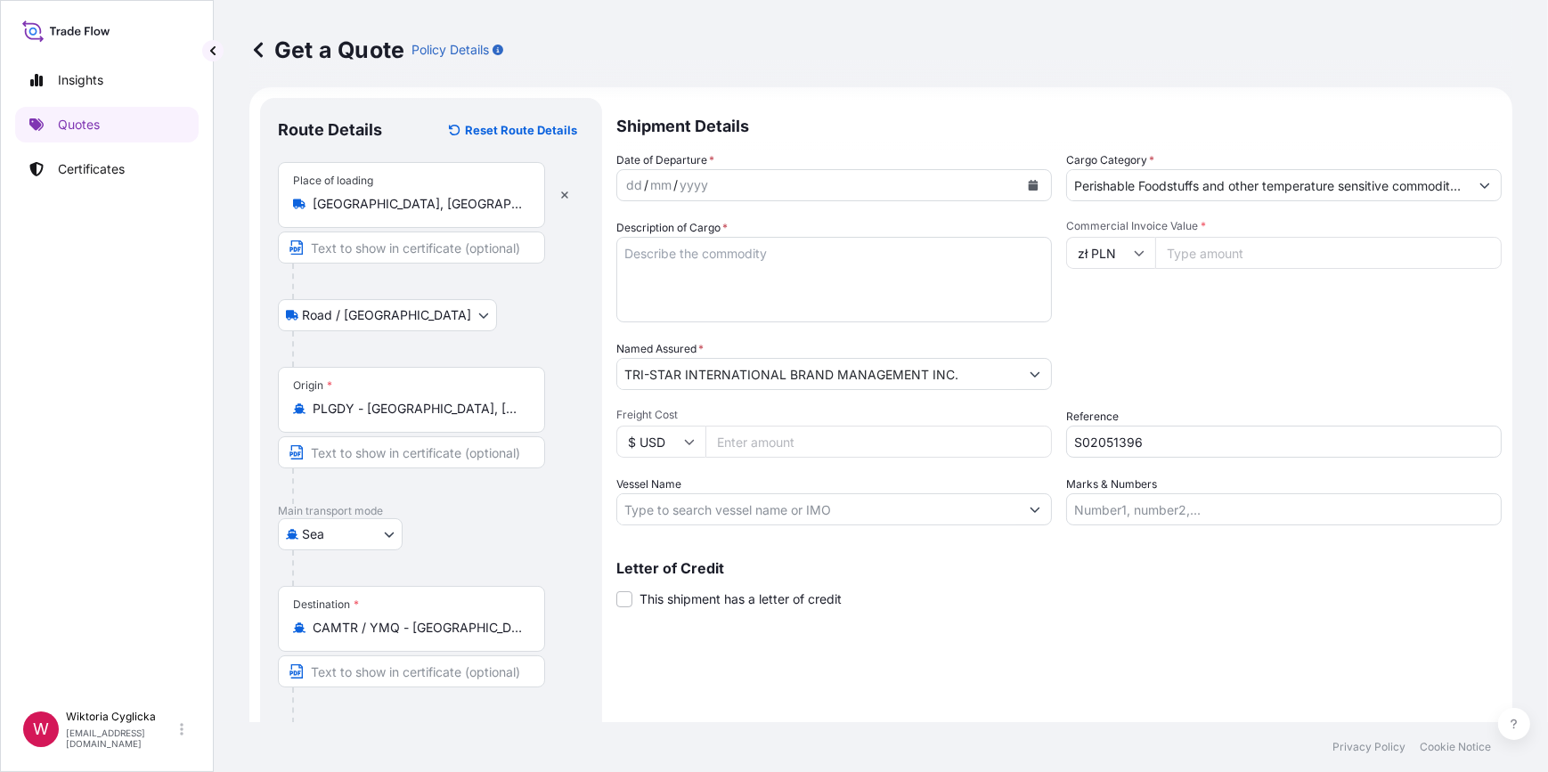
click at [1212, 258] on input "Commercial Invoice Value *" at bounding box center [1328, 253] width 347 height 32
type input "97954"
click at [1310, 363] on div "Packing Category Type to search a container mode Please select a primary mode o…" at bounding box center [1284, 365] width 436 height 50
click at [805, 273] on textarea "Description of Cargo *" at bounding box center [835, 280] width 436 height 86
click at [1029, 180] on icon "Calendar" at bounding box center [1034, 185] width 10 height 11
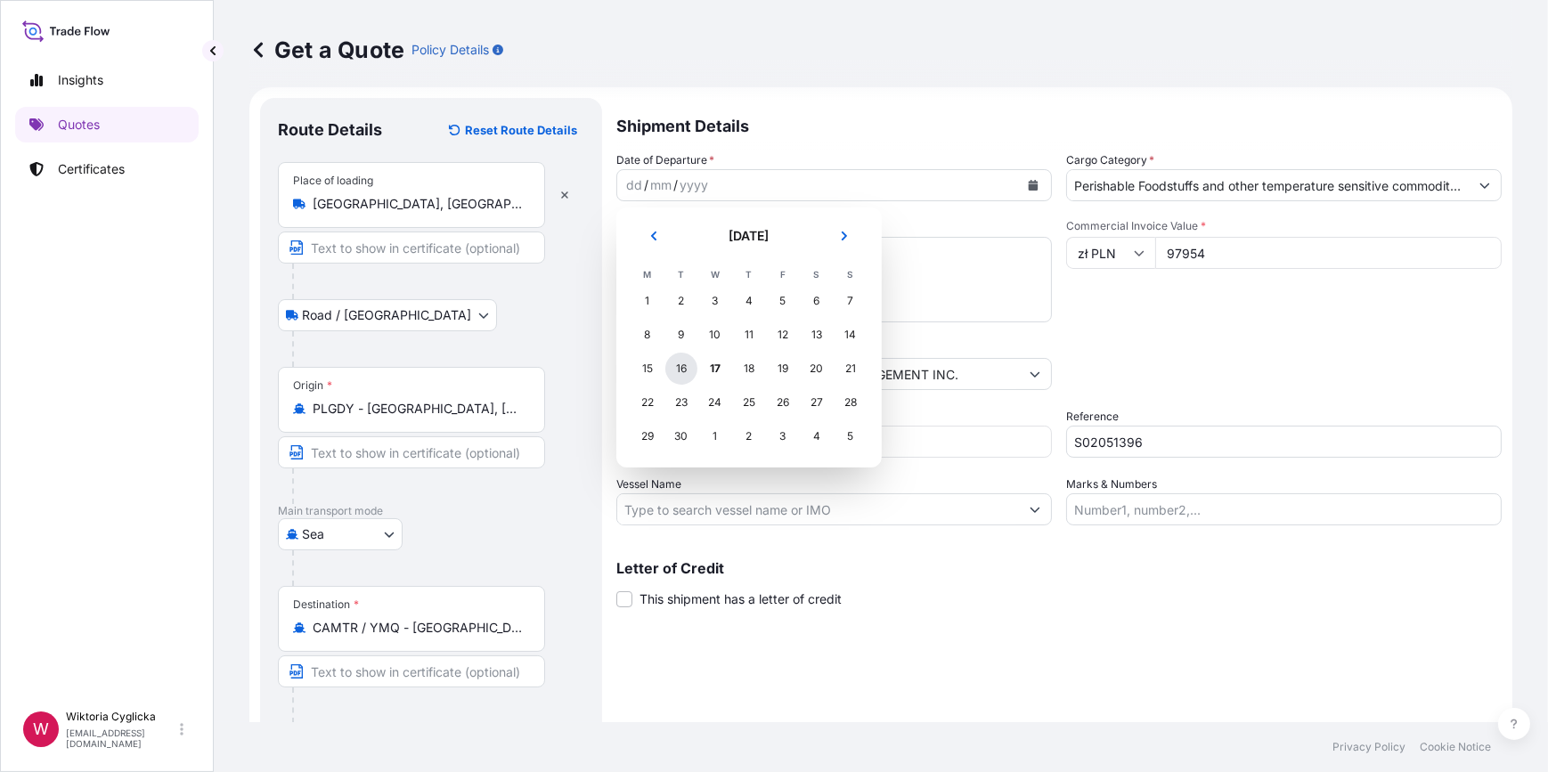
click at [682, 366] on div "16" at bounding box center [682, 369] width 32 height 32
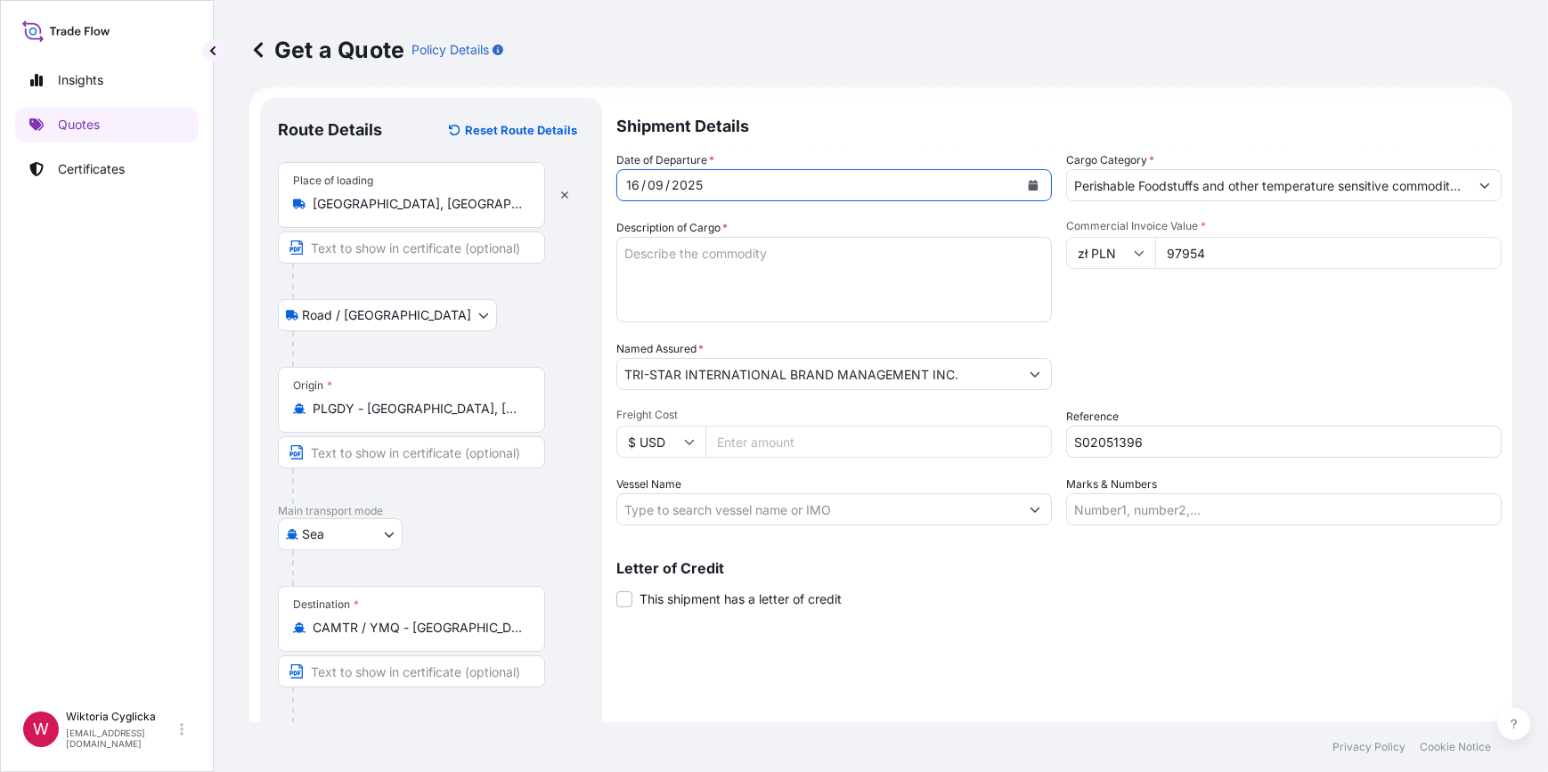
click at [684, 257] on textarea "Description of Cargo *" at bounding box center [835, 280] width 436 height 86
paste textarea "TRI-STAR INTERNATIONAL"
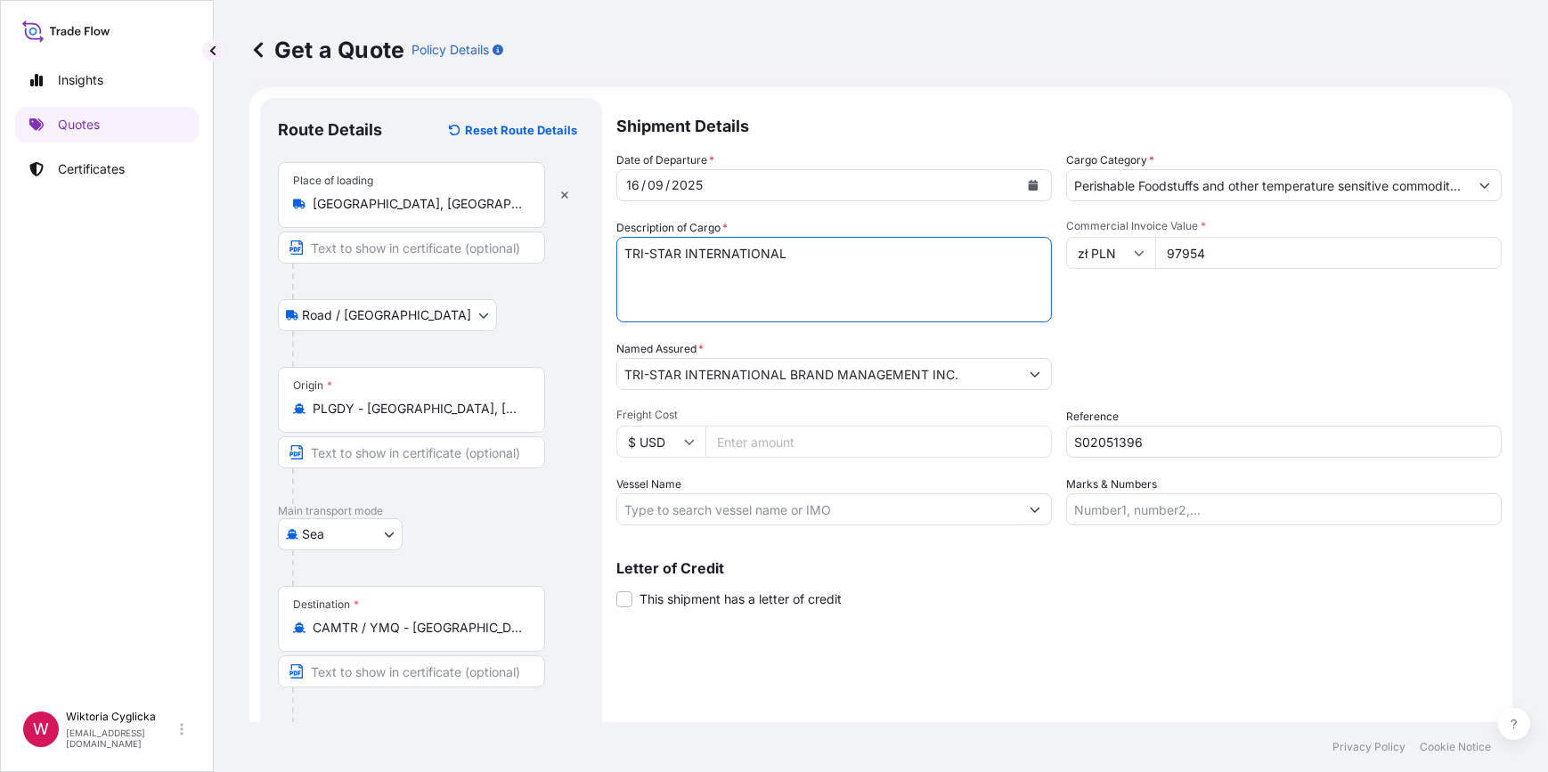
click at [841, 239] on textarea "TRI-STAR INTERNATIONAL" at bounding box center [835, 280] width 436 height 86
drag, startPoint x: 595, startPoint y: 239, endPoint x: 519, endPoint y: 234, distance: 75.9
click at [519, 234] on form "Route Details Reset Route Details Place of loading [GEOGRAPHIC_DATA], [GEOGRAPH…" at bounding box center [880, 504] width 1263 height 834
paste textarea "SOUP IN JARS HS CODE: 210410 NET WEIGHT: 15090.500 KGS"
click at [620, 250] on textarea "SOUP IN JARS HS CODE: 210410 NET WEIGHT: 15090.500 KGS" at bounding box center [835, 280] width 436 height 86
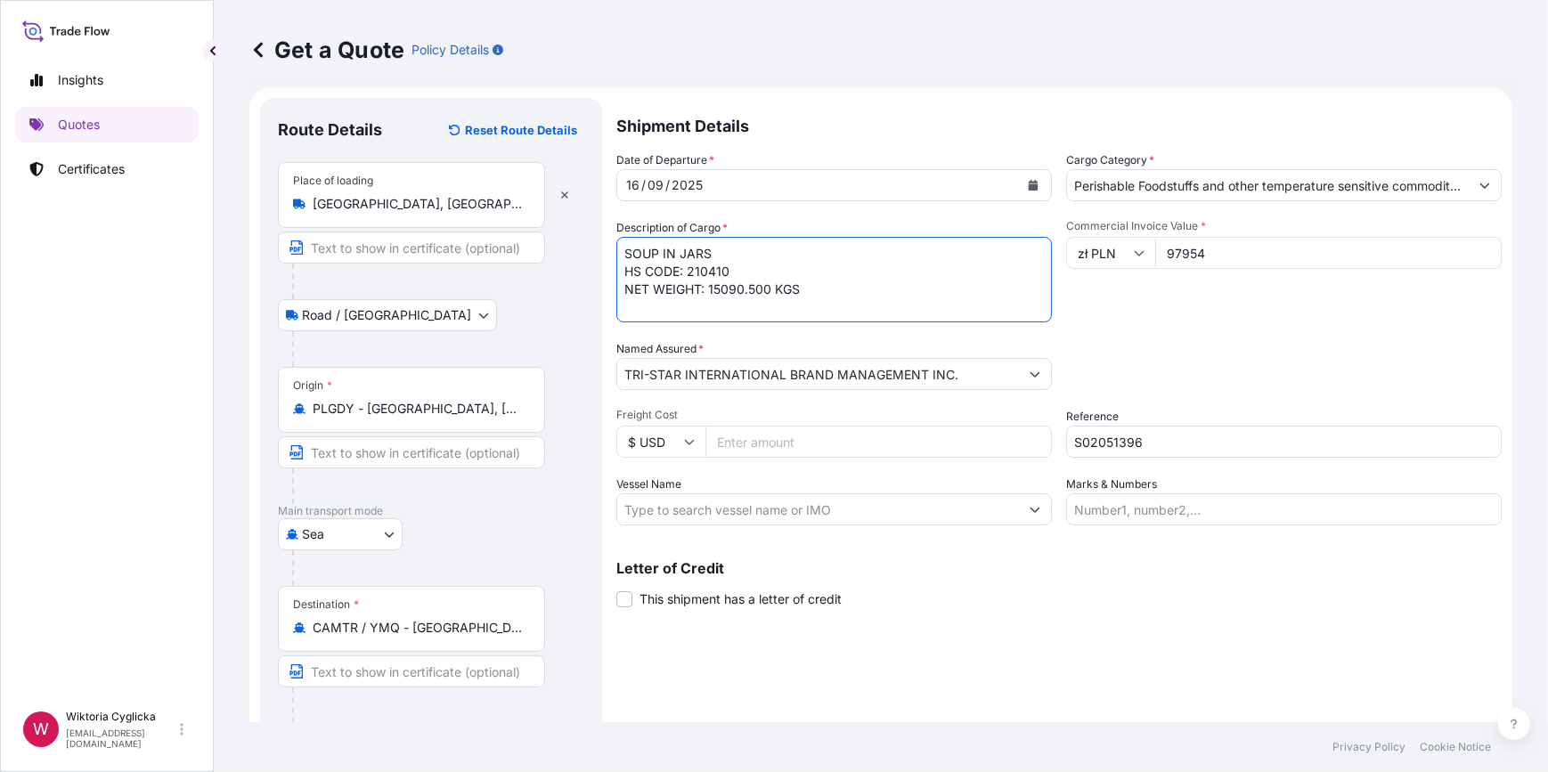
click at [620, 250] on textarea "SOUP IN JARS HS CODE: 210410 NET WEIGHT: 15090.500 KGS" at bounding box center [835, 280] width 436 height 86
paste textarea "HLBU9625396"
click at [812, 310] on textarea "HLBU9625396 SOUP IN JARS HS CODE: 210410 NET WEIGHT: 15090.500 KGS" at bounding box center [835, 280] width 436 height 86
click at [814, 312] on textarea "HLBU9625396 SOUP IN JARS HS CODE: 210410 NET WEIGHT: 15090.500 KGS GROSS WEIGHT:" at bounding box center [835, 280] width 436 height 86
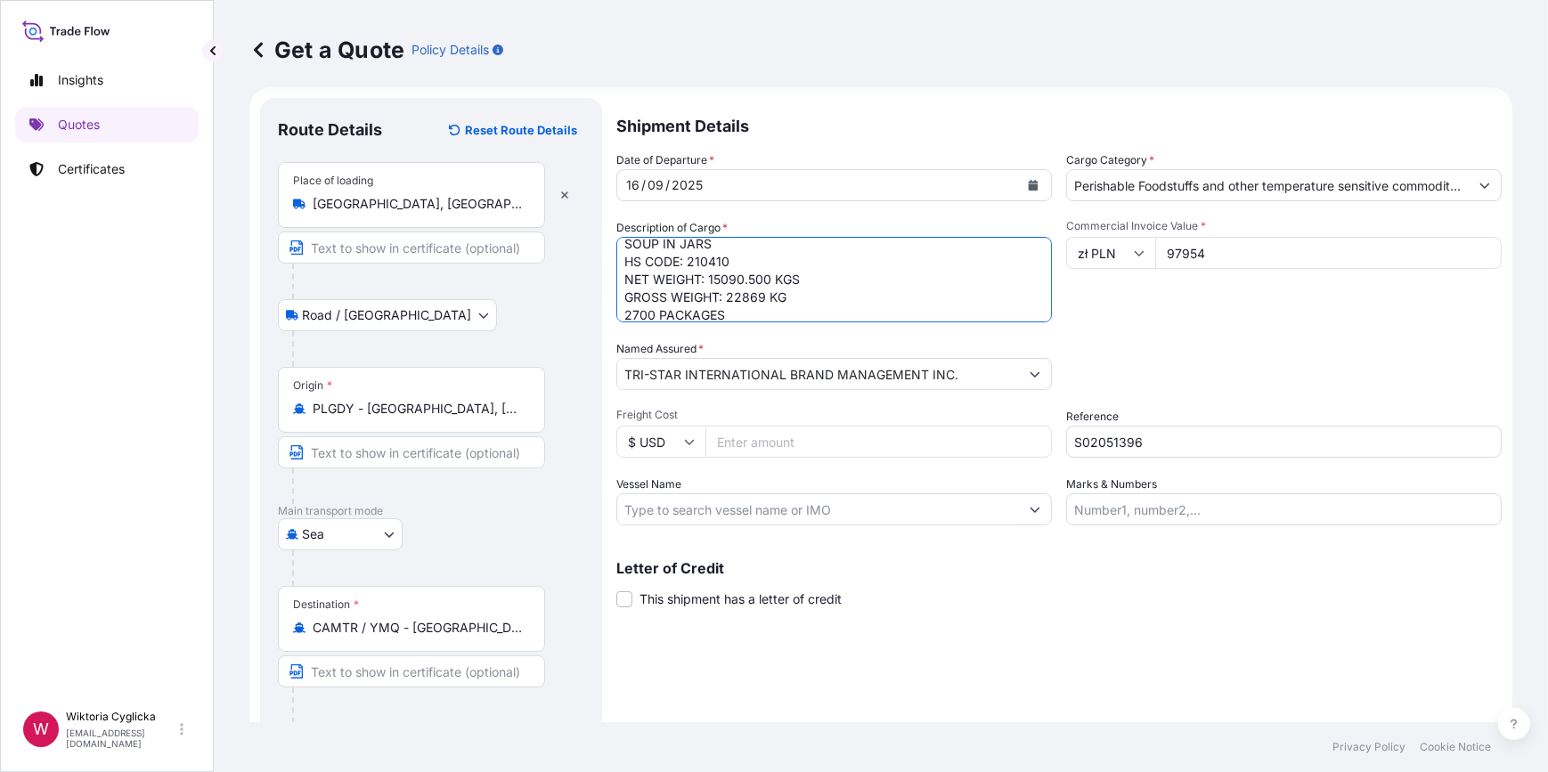
scroll to position [175, 0]
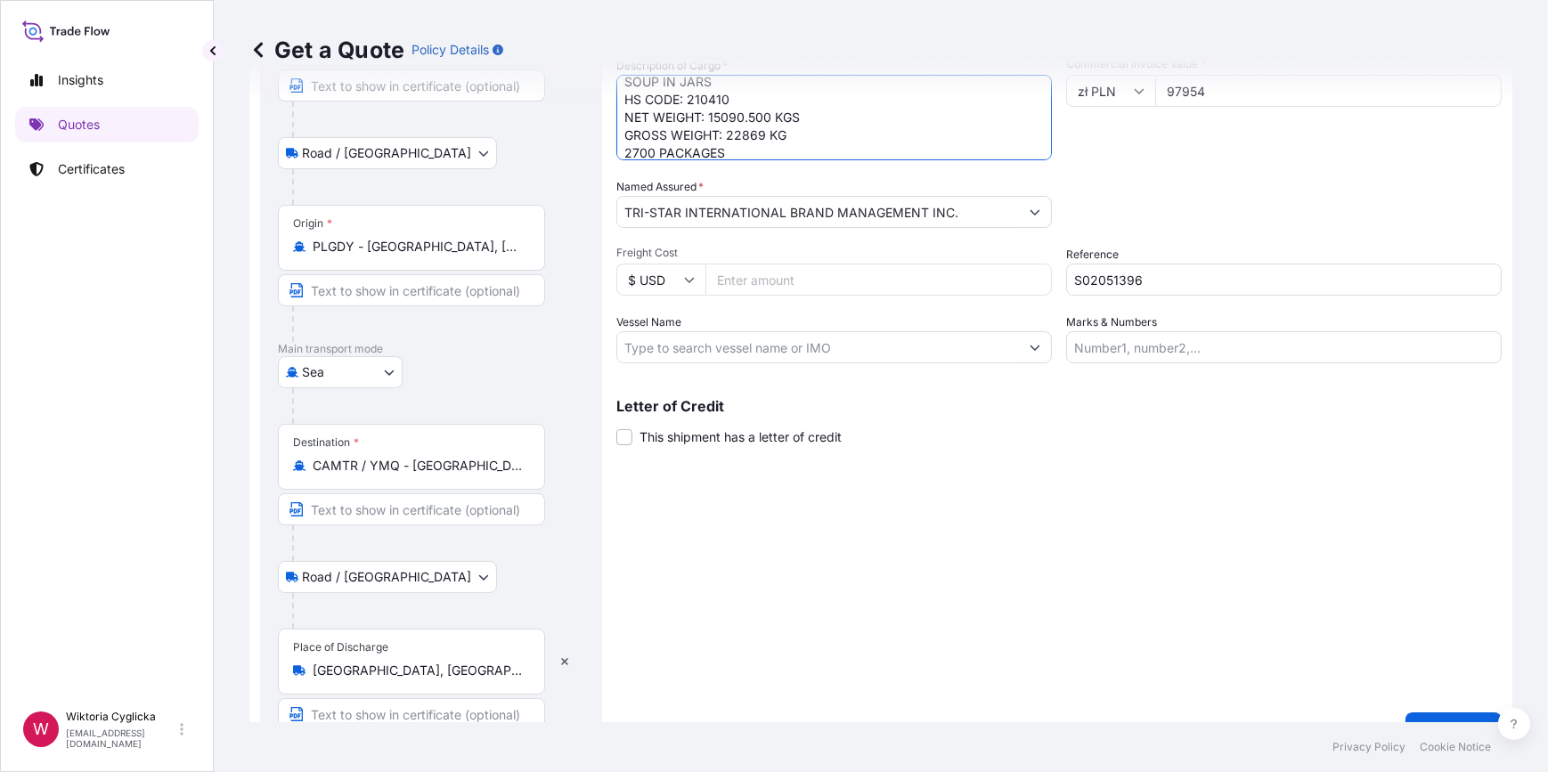
type textarea "HLBU9625396 SOUP IN JARS HS CODE: 210410 NET WEIGHT: 15090.500 KGS GROSS WEIGHT…"
click at [1434, 722] on p "Get a Quote" at bounding box center [1454, 731] width 68 height 18
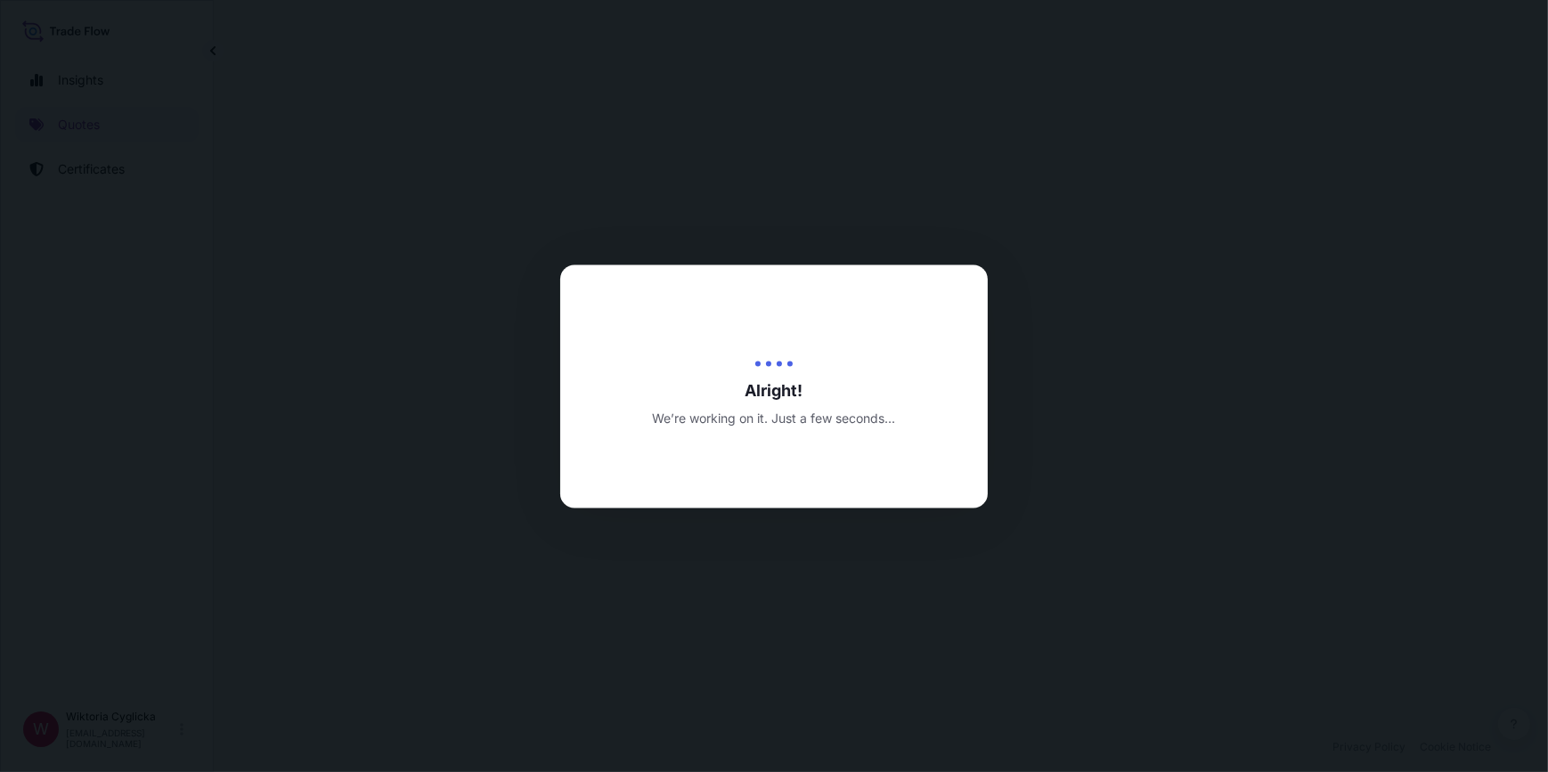
select select "Road / [GEOGRAPHIC_DATA]"
select select "Sea"
select select "Road / [GEOGRAPHIC_DATA]"
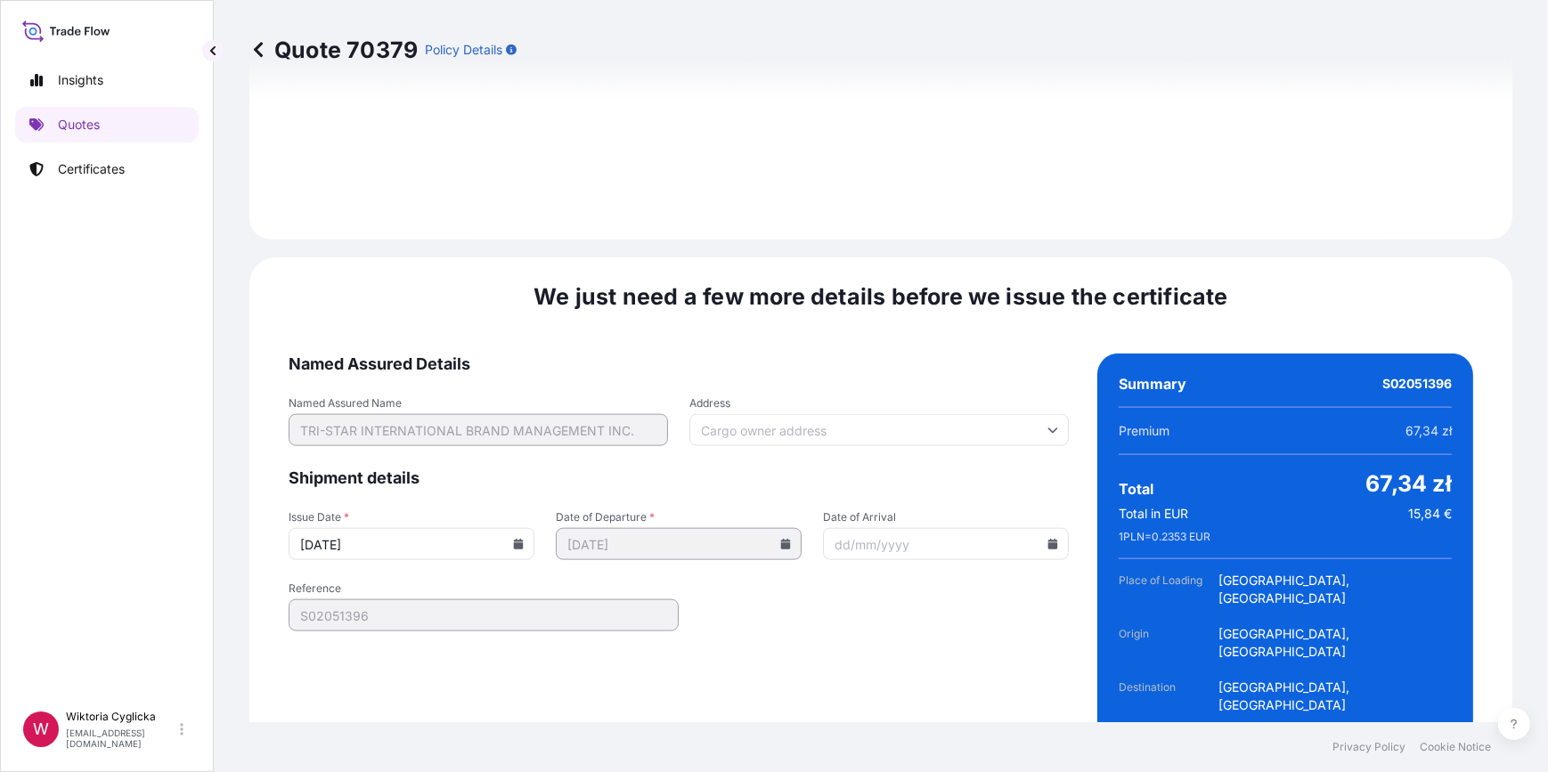
scroll to position [2601, 0]
click at [517, 539] on icon at bounding box center [519, 544] width 10 height 11
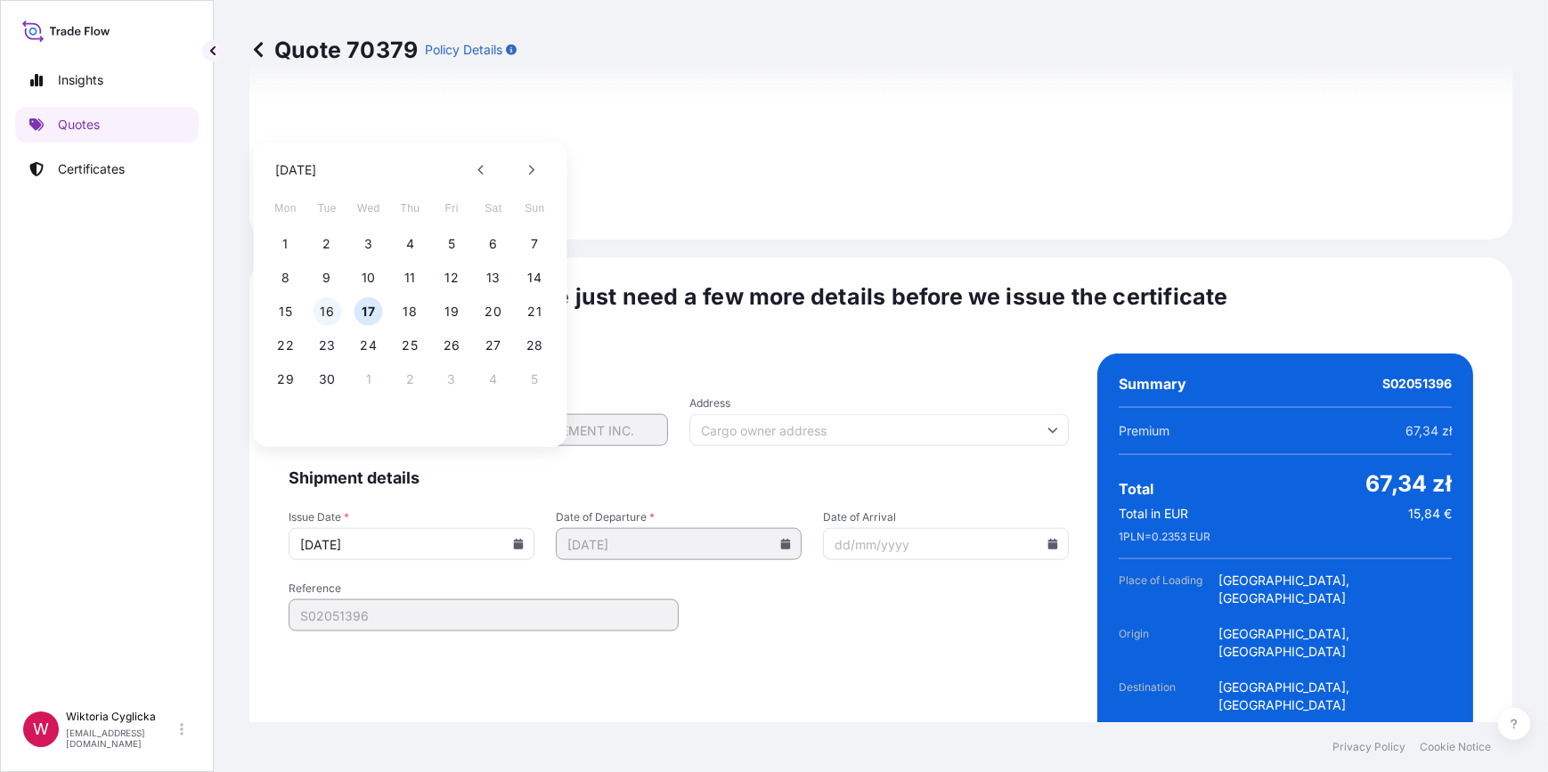
click at [331, 306] on button "16" at bounding box center [327, 312] width 29 height 29
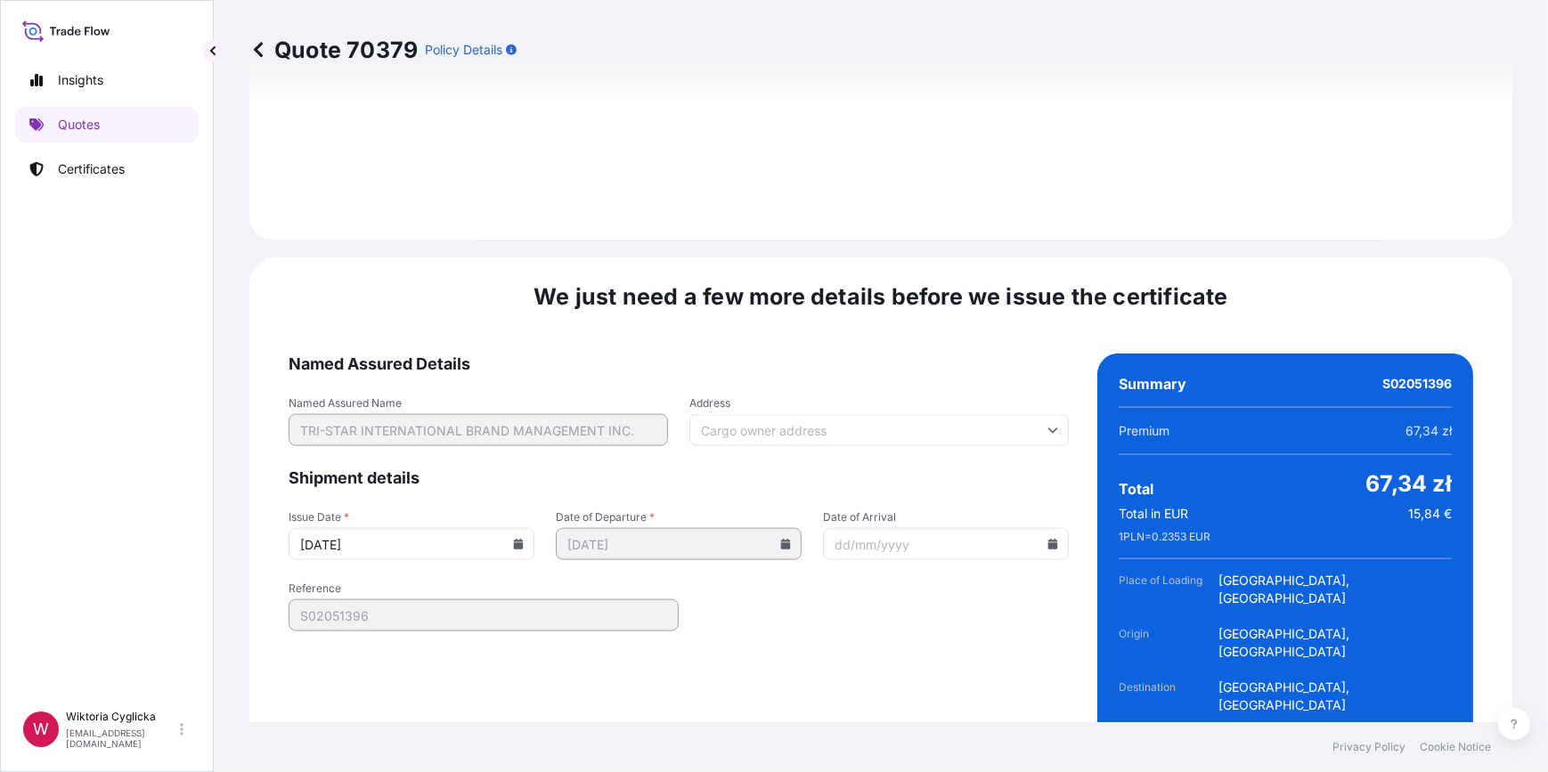
type input "16/09/2025"
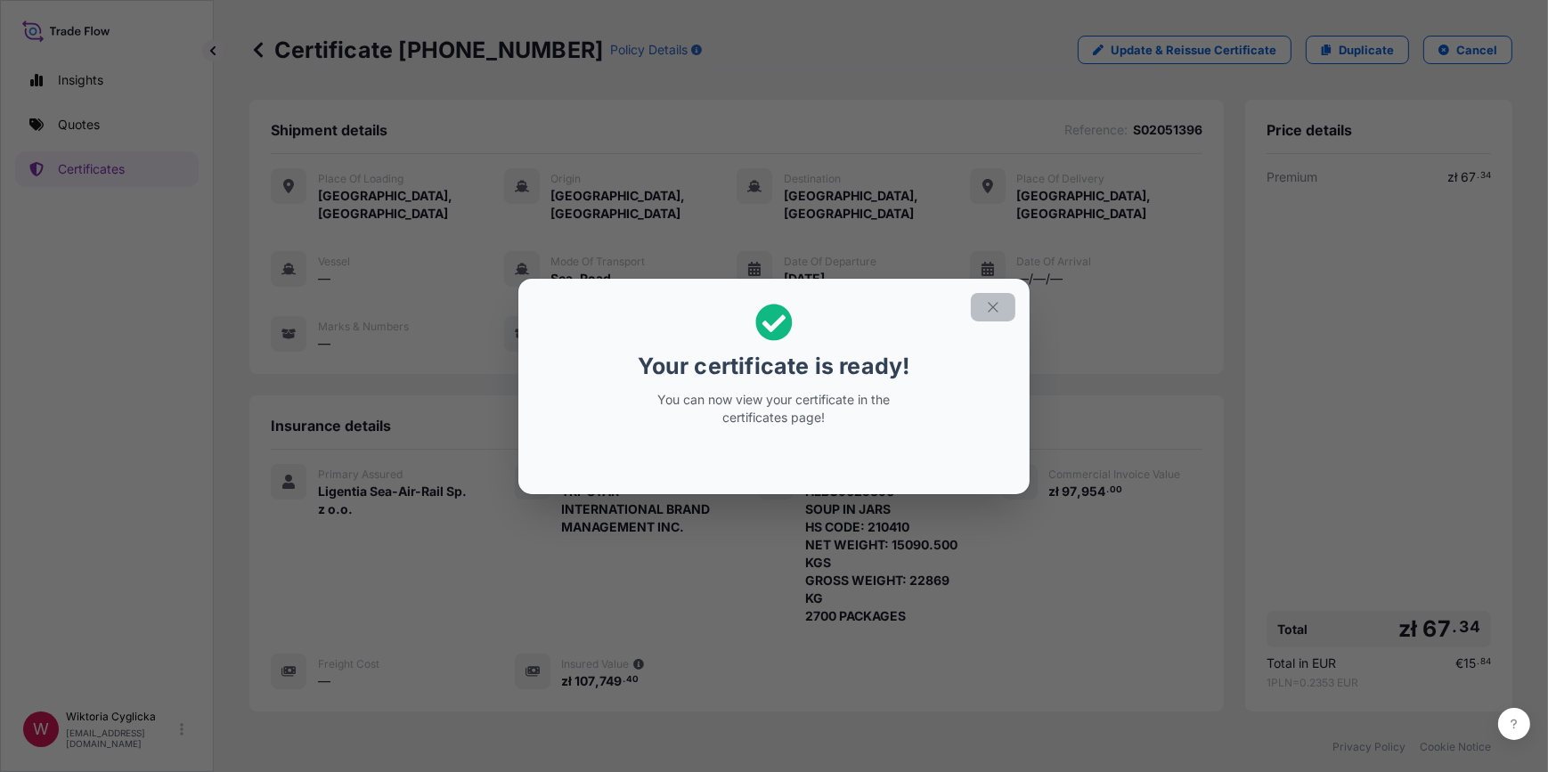
click at [992, 309] on icon "button" at bounding box center [993, 307] width 16 height 16
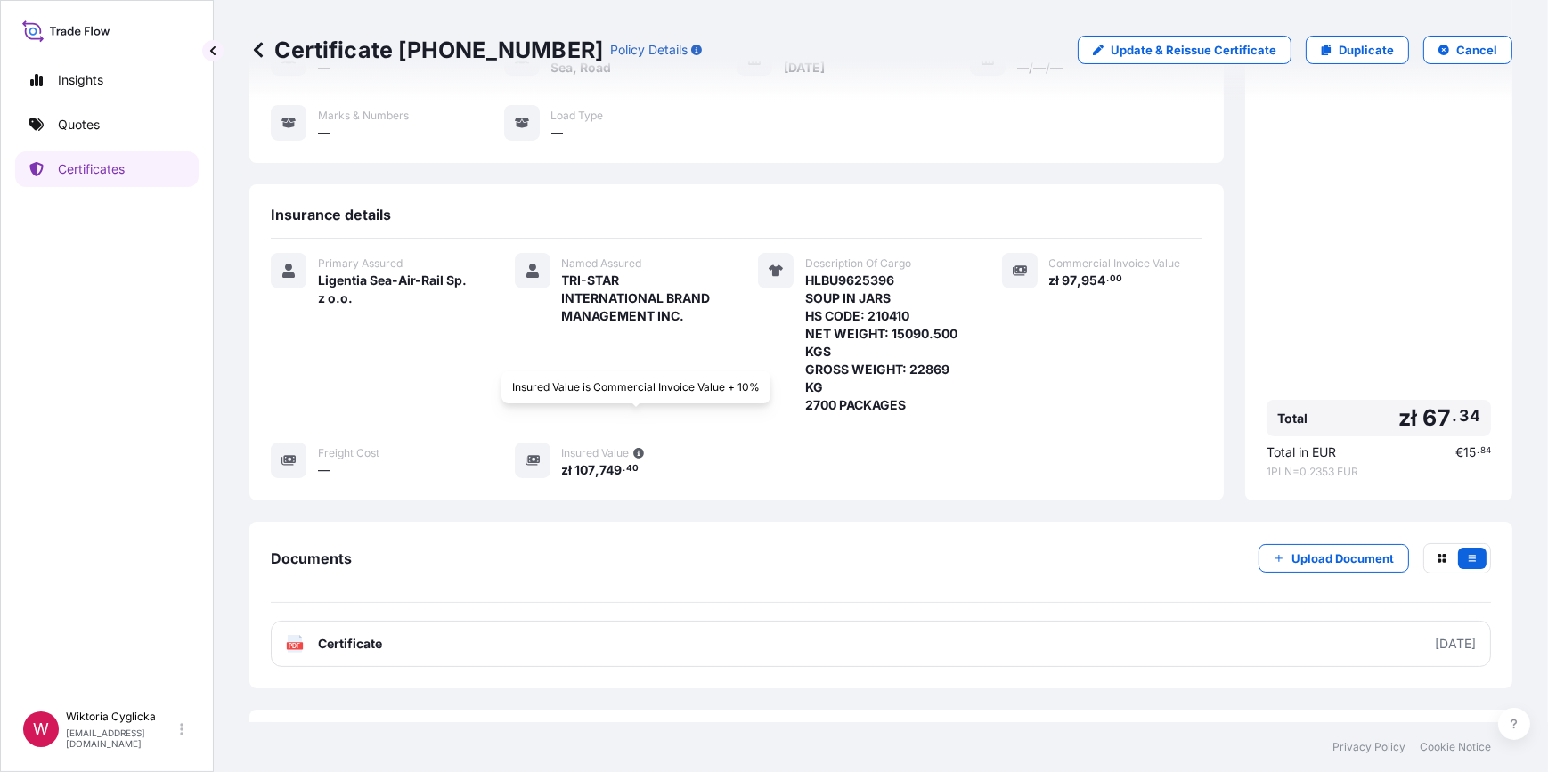
scroll to position [237, 0]
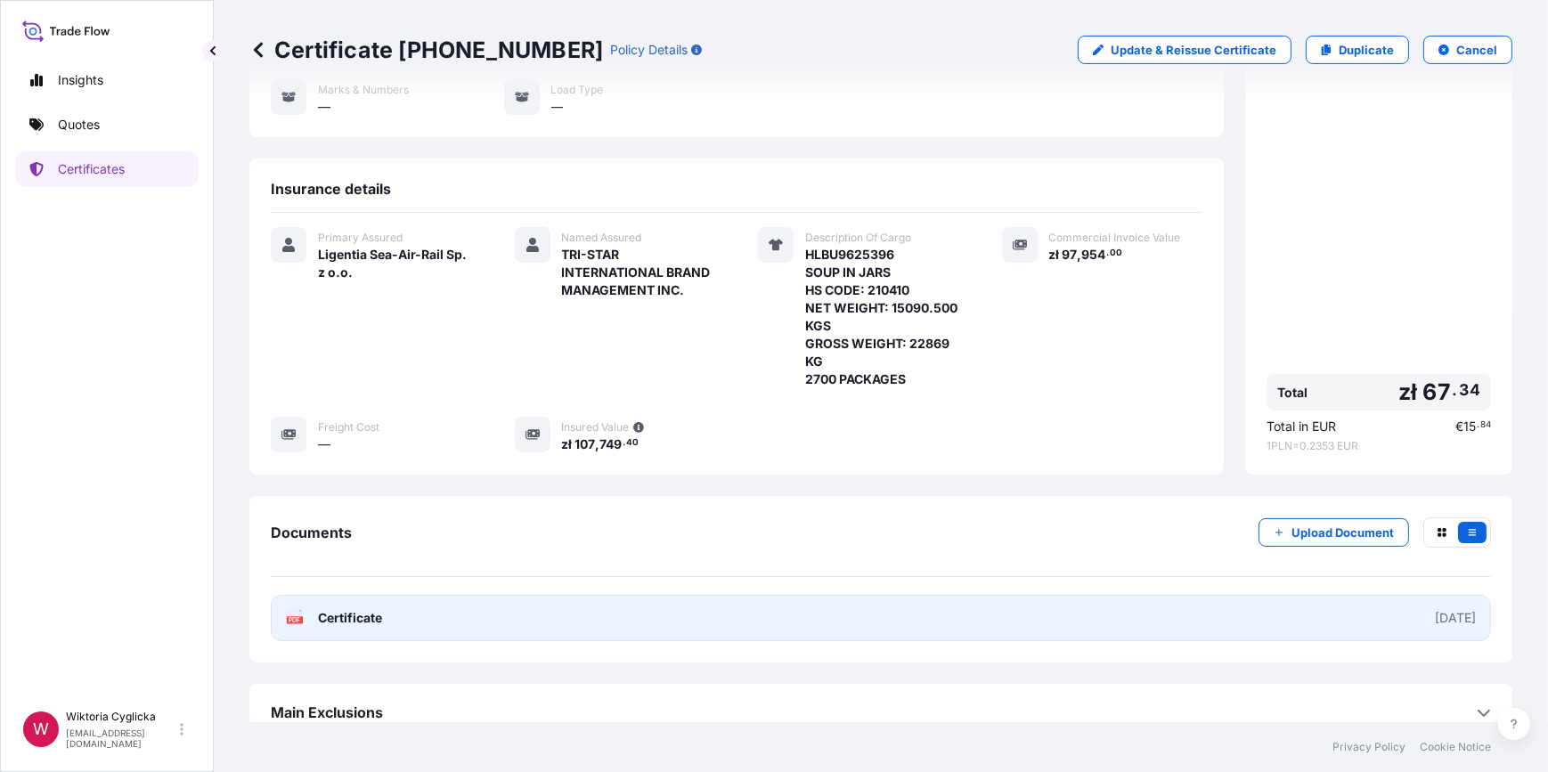
click at [568, 595] on link "PDF Certificate 2025-09-16" at bounding box center [881, 618] width 1221 height 46
